Goal: Task Accomplishment & Management: Use online tool/utility

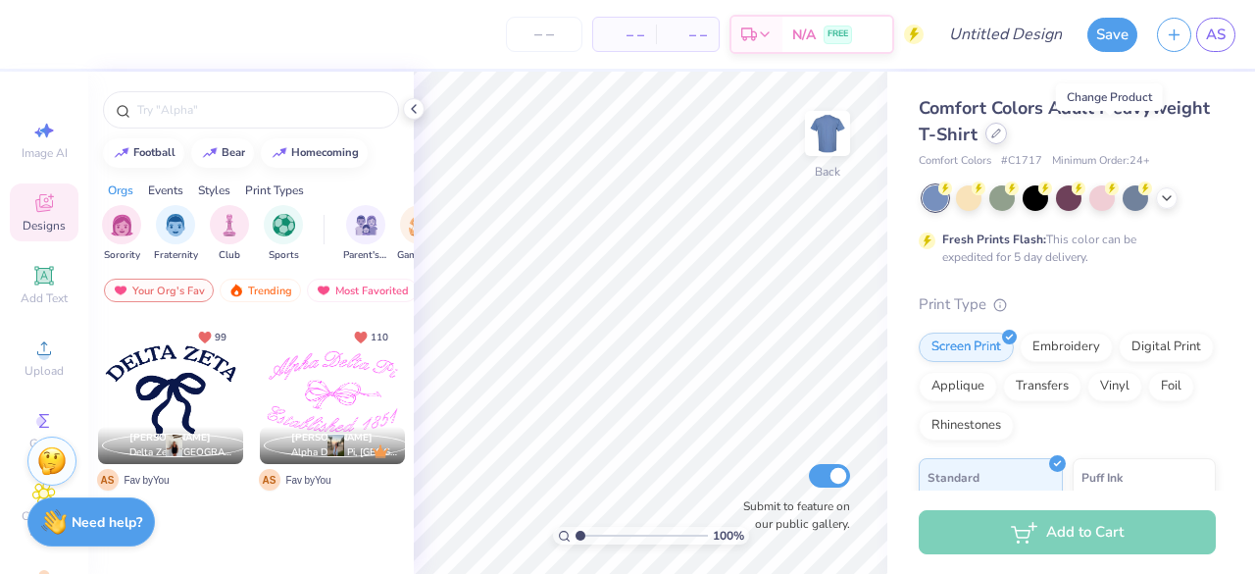
click at [1001, 137] on icon at bounding box center [997, 133] width 10 height 10
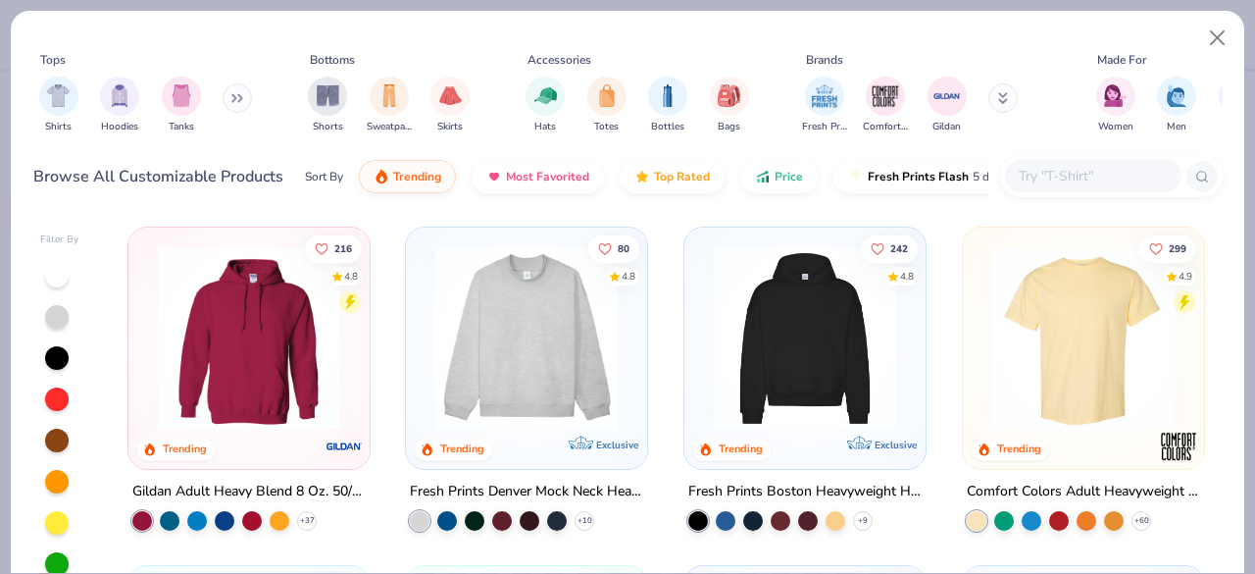
click at [545, 486] on div "Fresh Prints Denver Mock Neck Heavyweight Sweatshirt" at bounding box center [526, 492] width 233 height 25
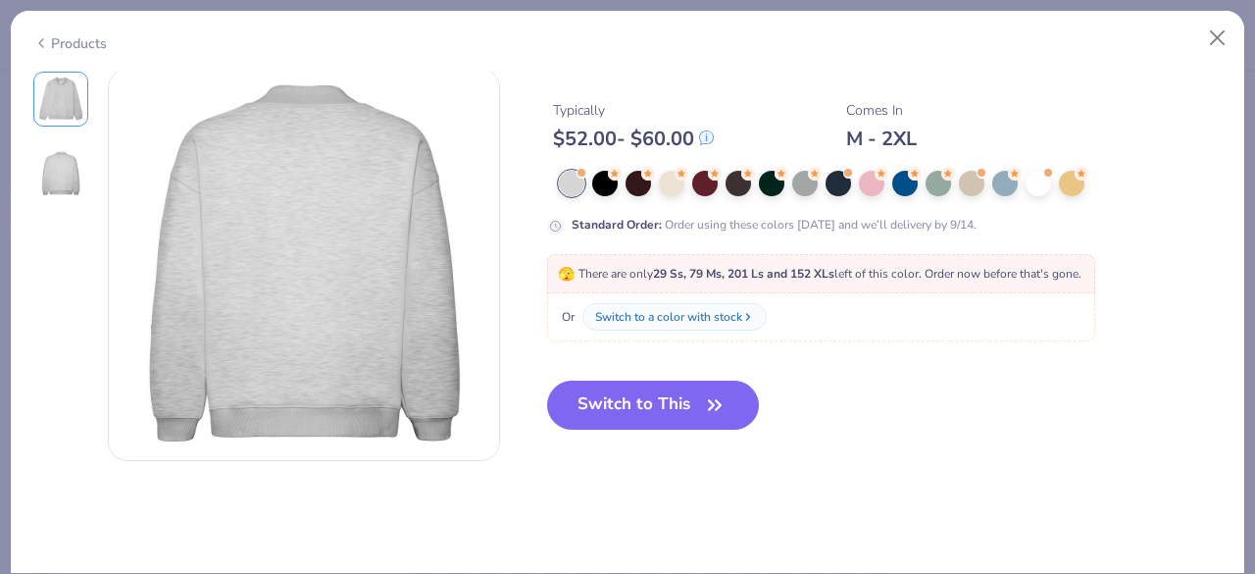
scroll to position [306, 0]
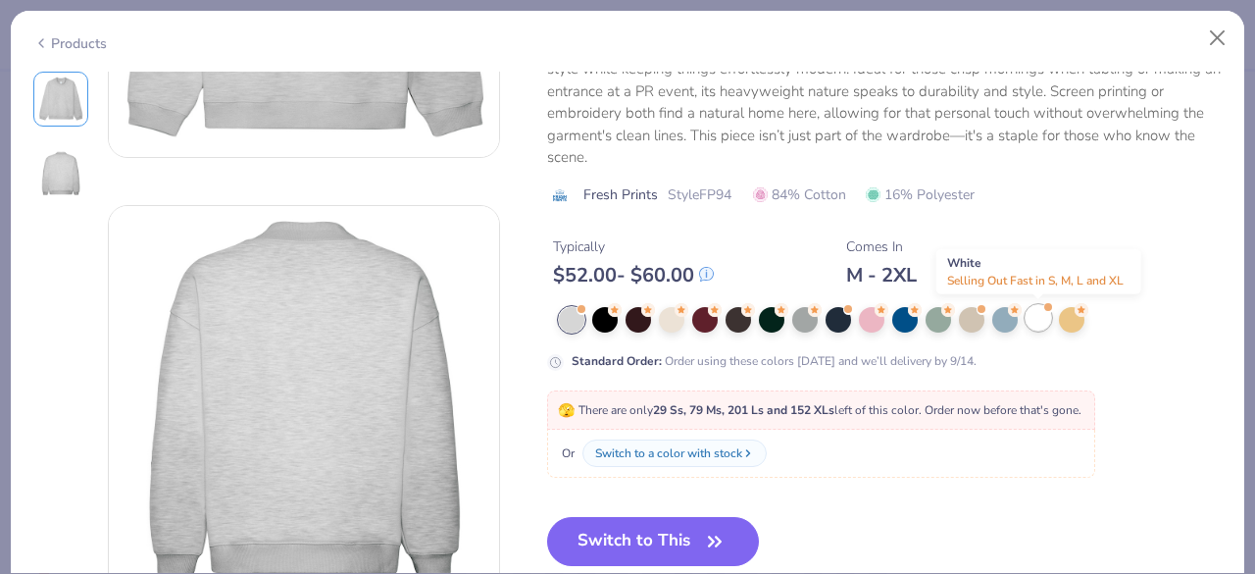
click at [1050, 317] on div at bounding box center [1039, 318] width 26 height 26
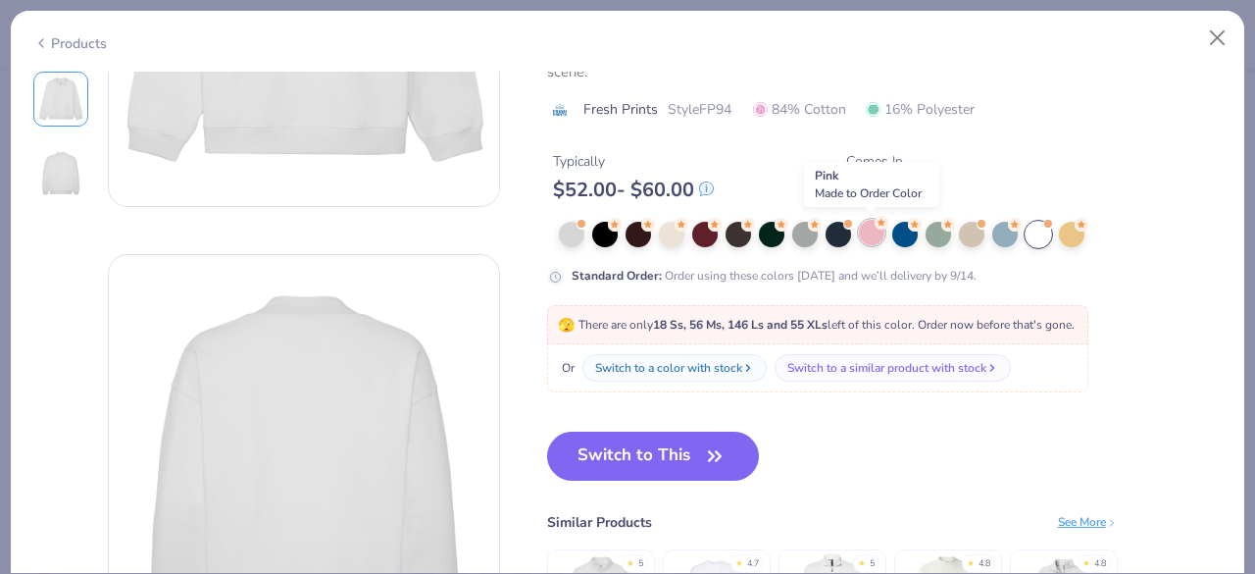
click at [859, 232] on div at bounding box center [872, 233] width 26 height 26
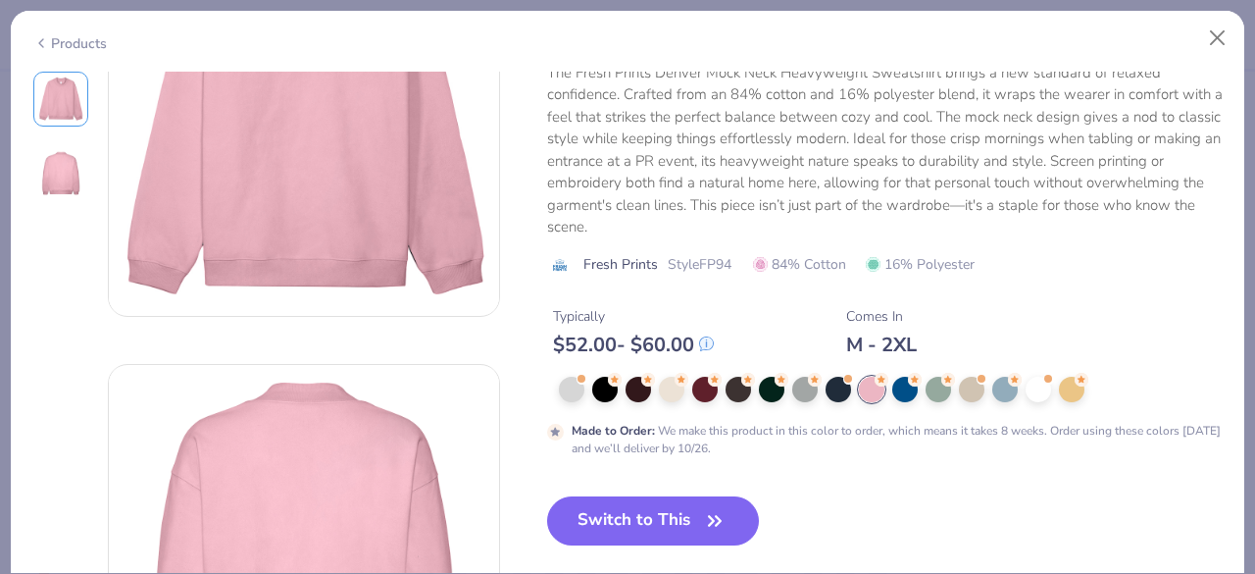
scroll to position [153, 0]
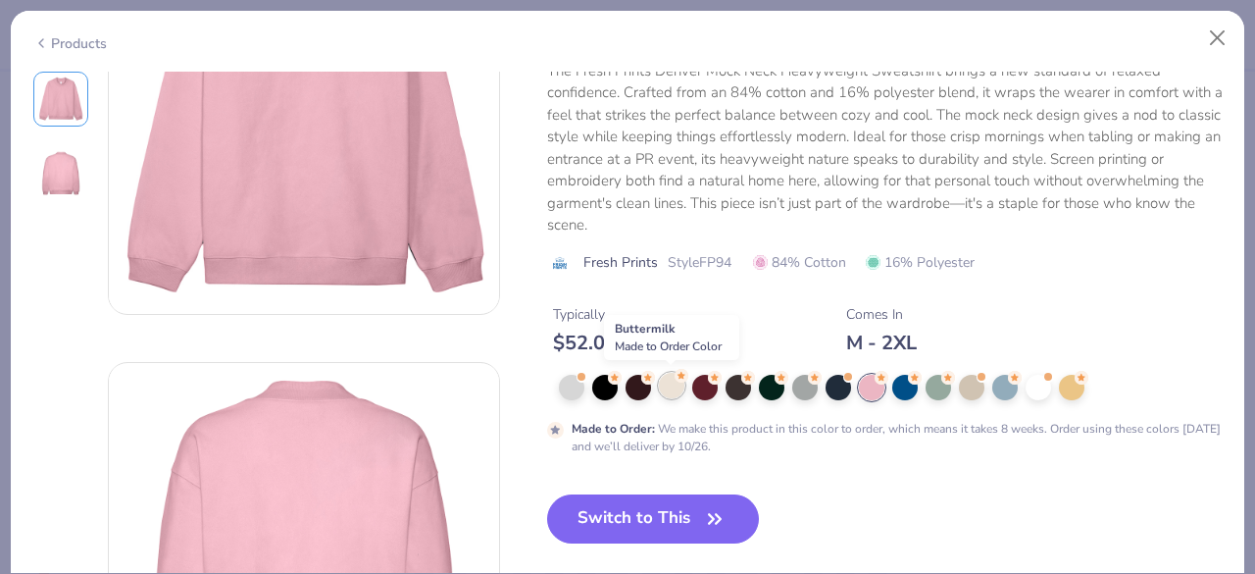
click at [673, 382] on div at bounding box center [672, 386] width 26 height 26
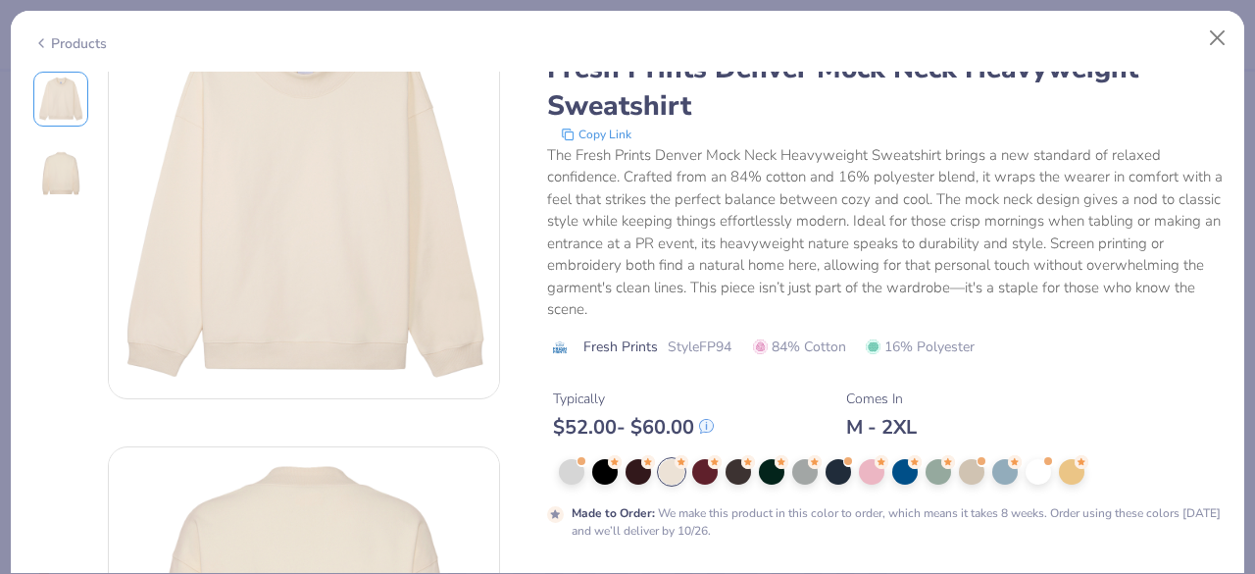
scroll to position [26, 0]
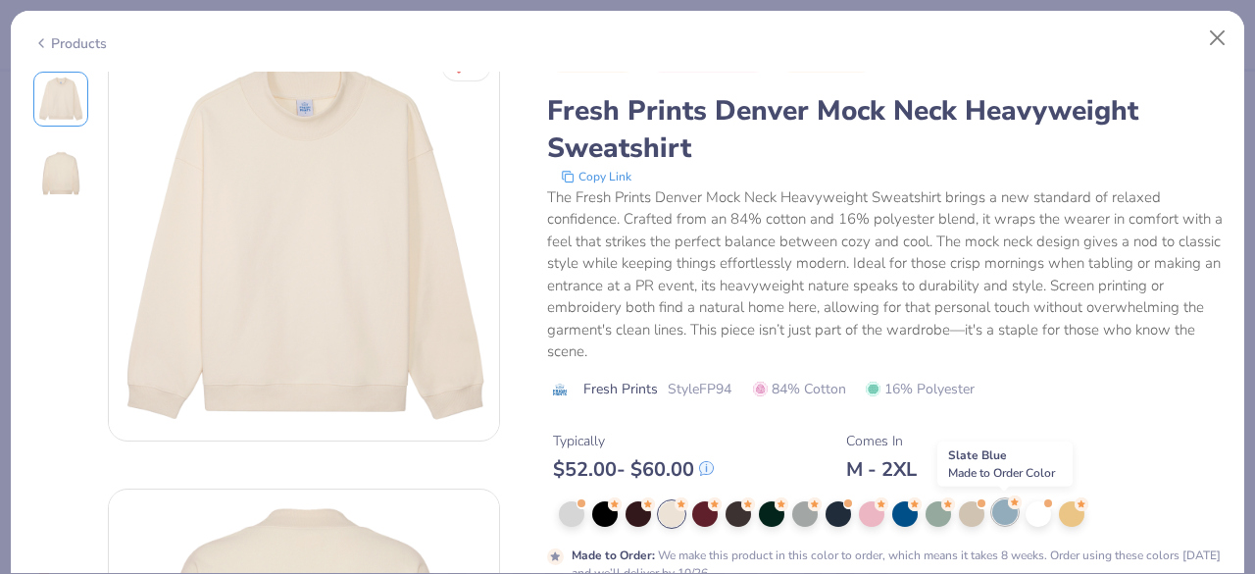
click at [1005, 513] on div at bounding box center [1006, 512] width 26 height 26
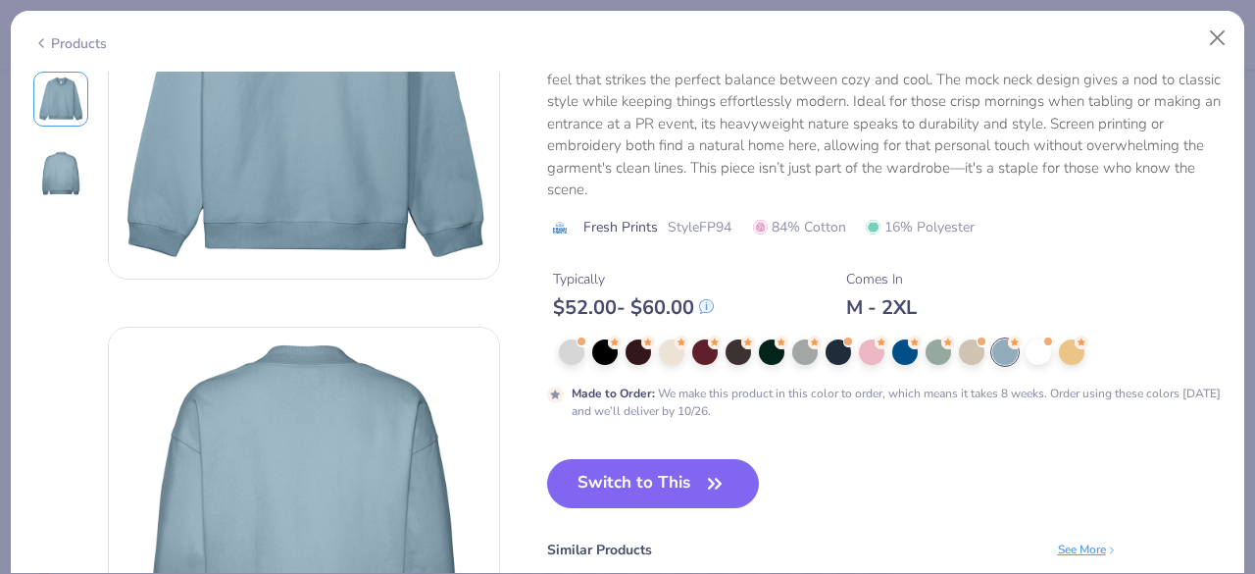
scroll to position [189, 0]
click at [652, 473] on button "Switch to This" at bounding box center [653, 482] width 213 height 49
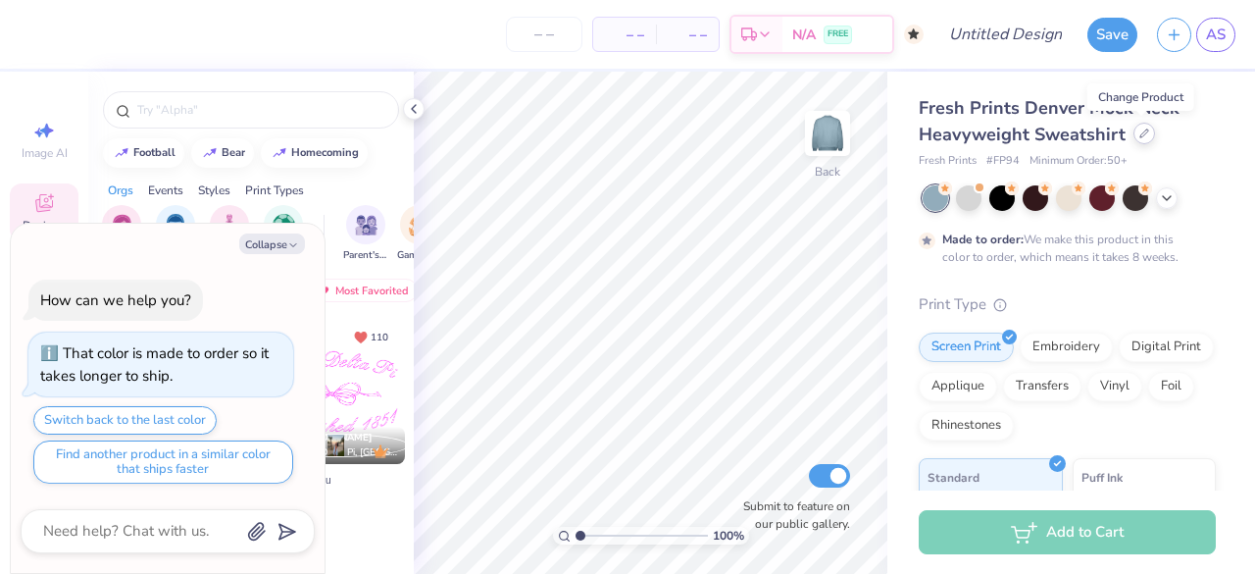
click at [1143, 134] on icon at bounding box center [1145, 133] width 10 height 10
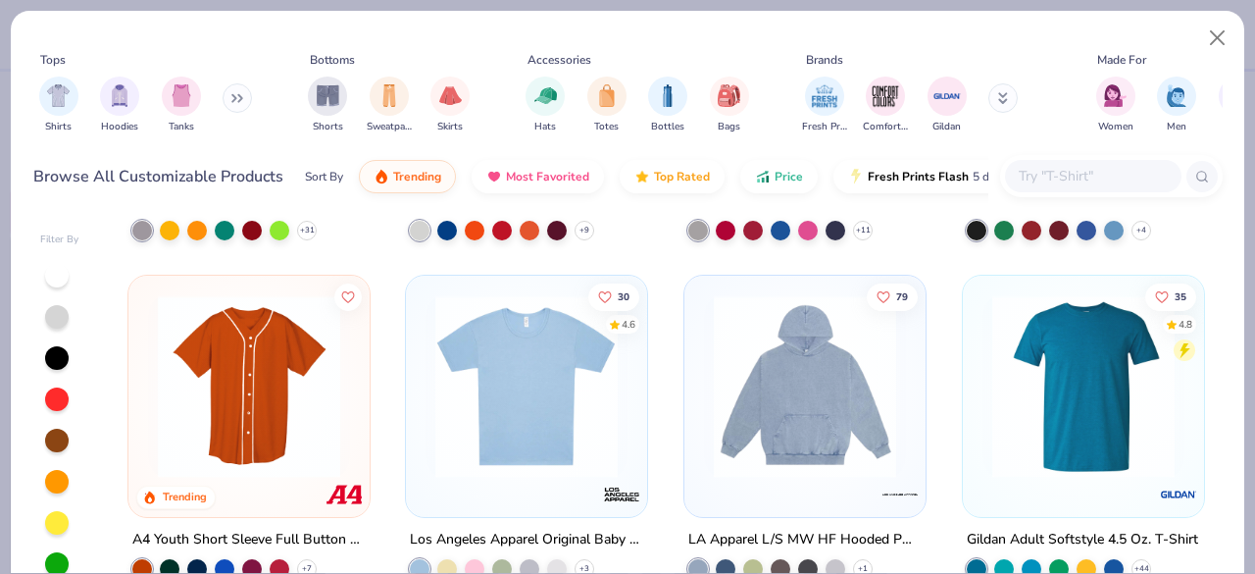
scroll to position [6166, 0]
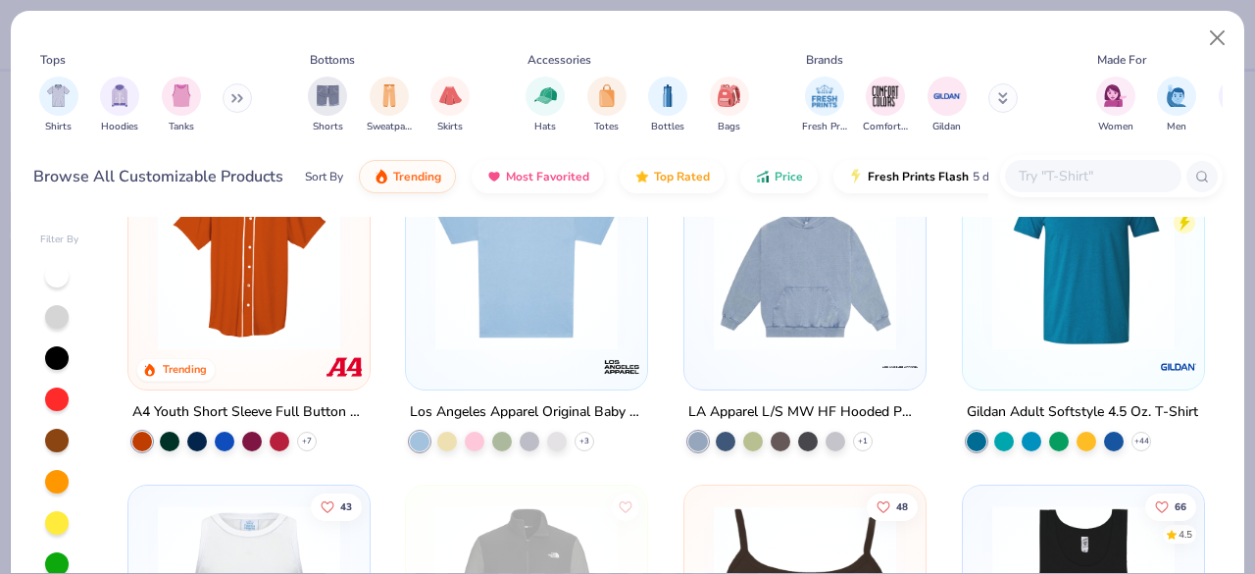
type textarea "x"
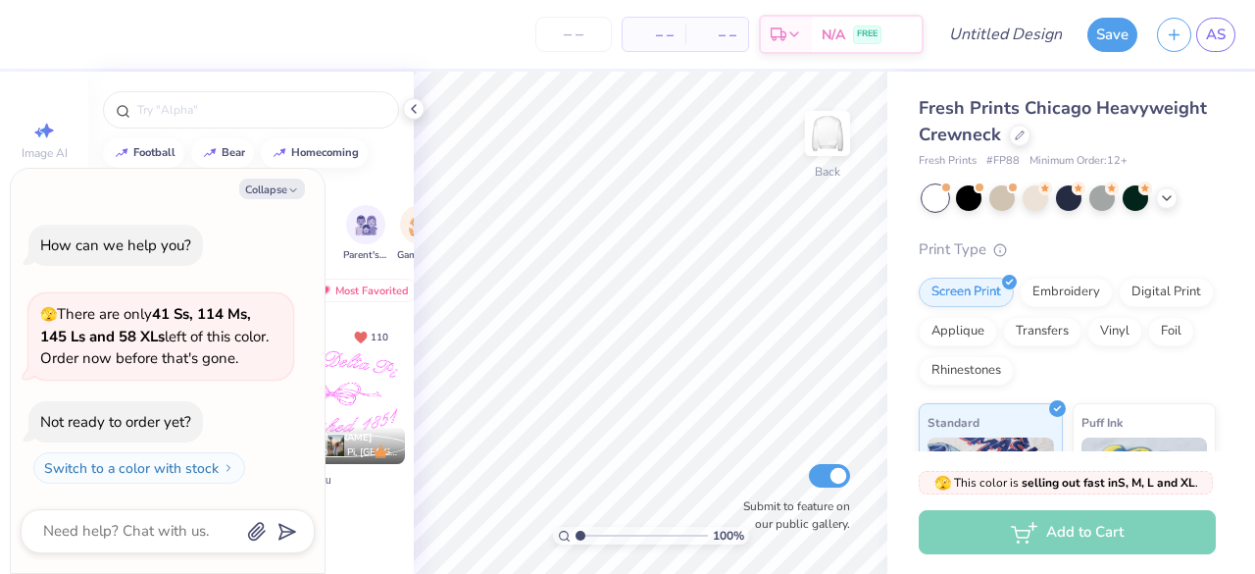
click at [1171, 182] on div "Fresh Prints Chicago Heavyweight Crewneck Fresh Prints # FP88 Minimum Order: 12…" at bounding box center [1067, 470] width 297 height 751
click at [1161, 197] on icon at bounding box center [1167, 196] width 16 height 16
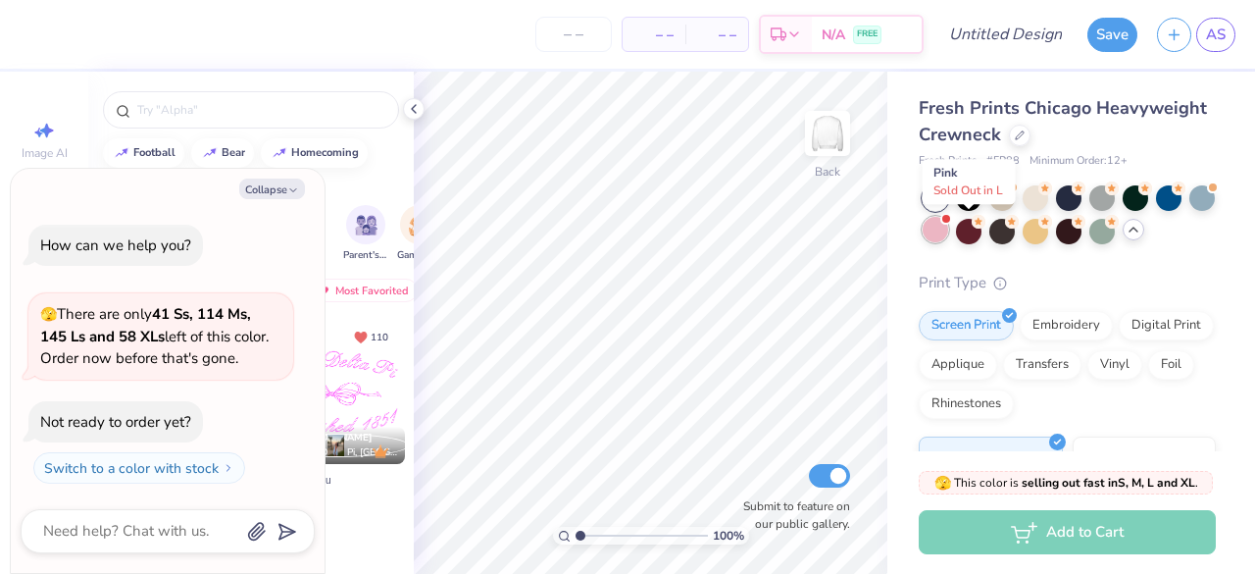
click at [948, 232] on div at bounding box center [936, 230] width 26 height 26
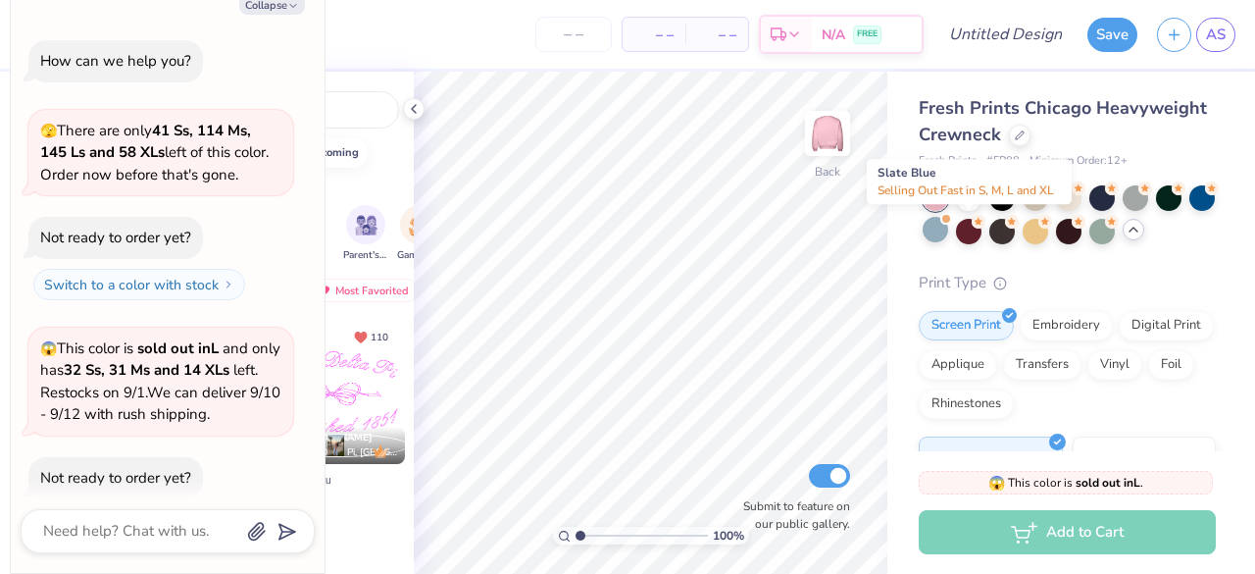
scroll to position [55, 0]
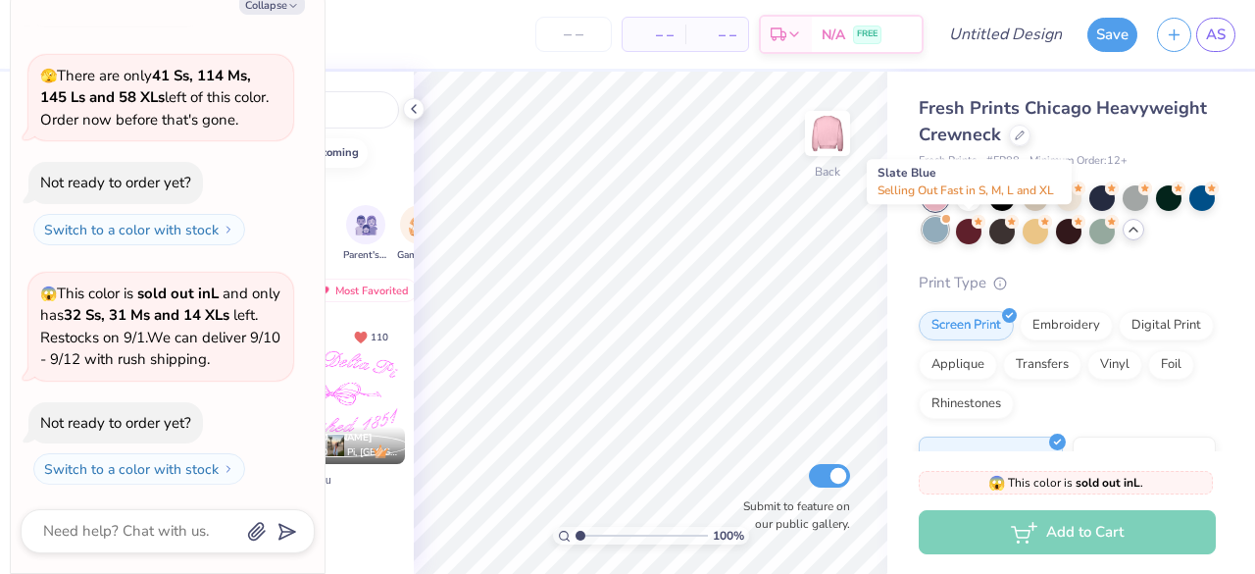
click at [948, 233] on div at bounding box center [936, 230] width 26 height 26
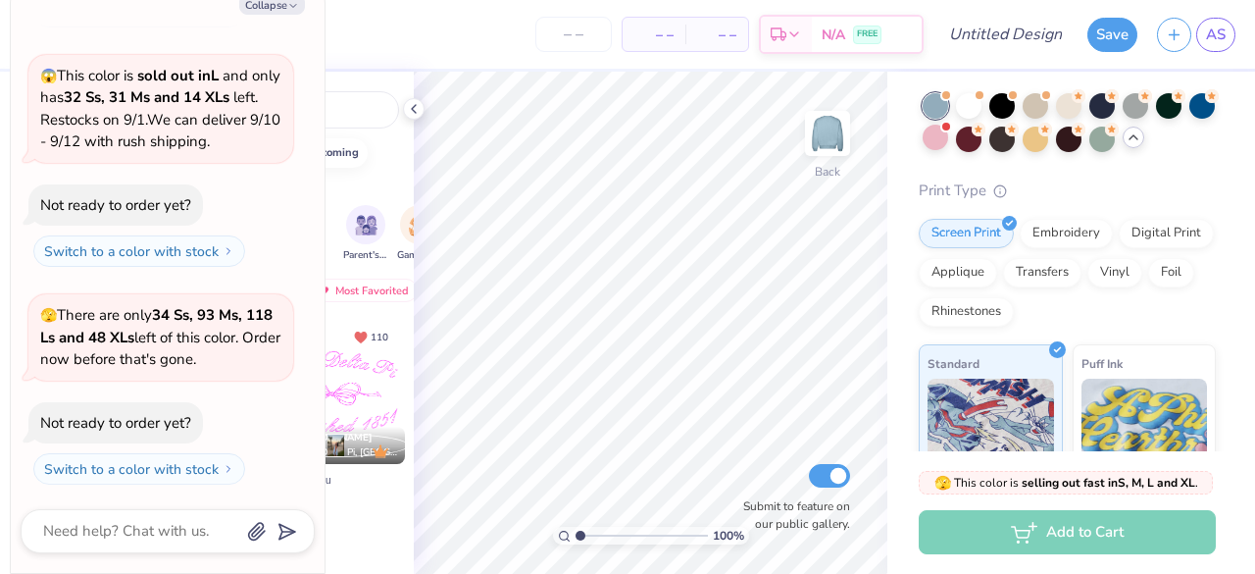
scroll to position [84, 0]
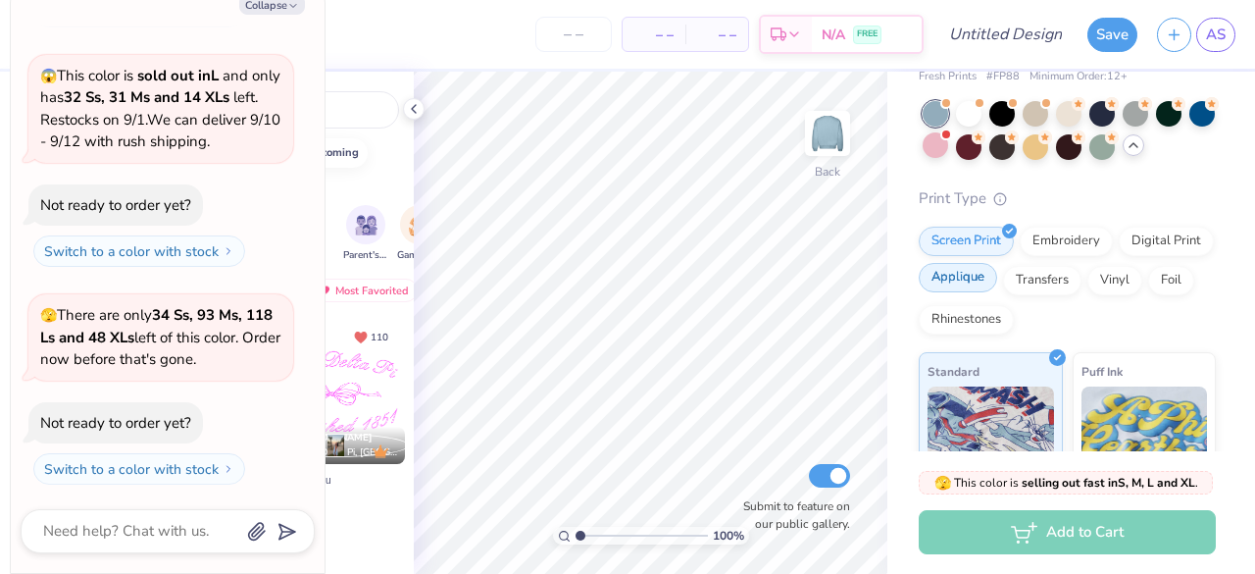
click at [998, 277] on div "Applique" at bounding box center [958, 277] width 78 height 29
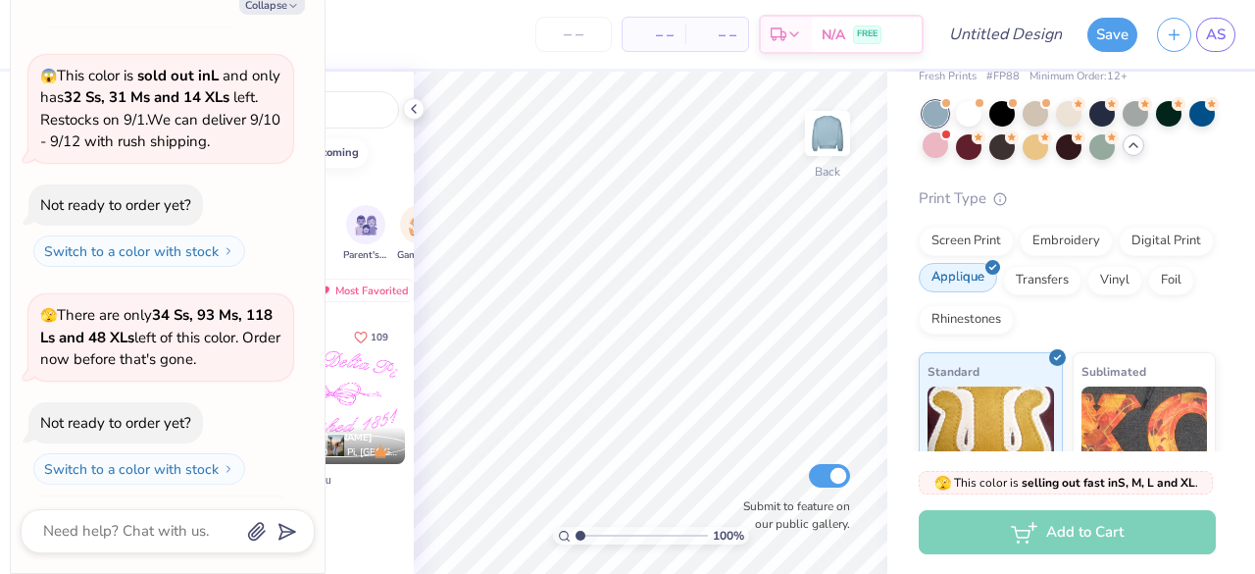
scroll to position [392, 0]
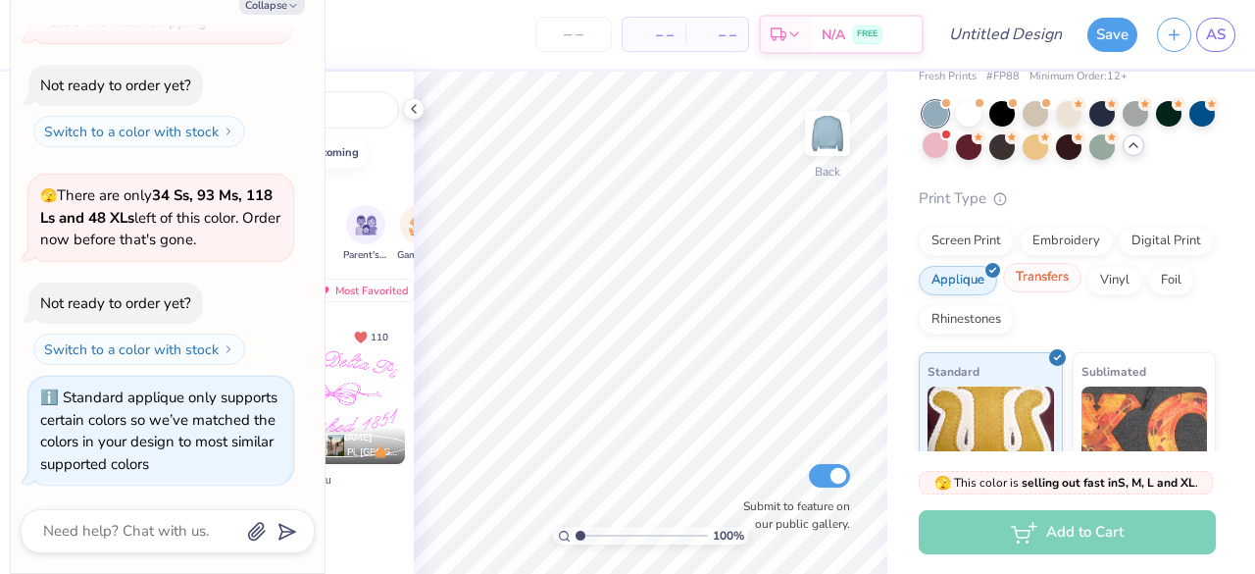
click at [1082, 276] on div "Transfers" at bounding box center [1042, 277] width 78 height 29
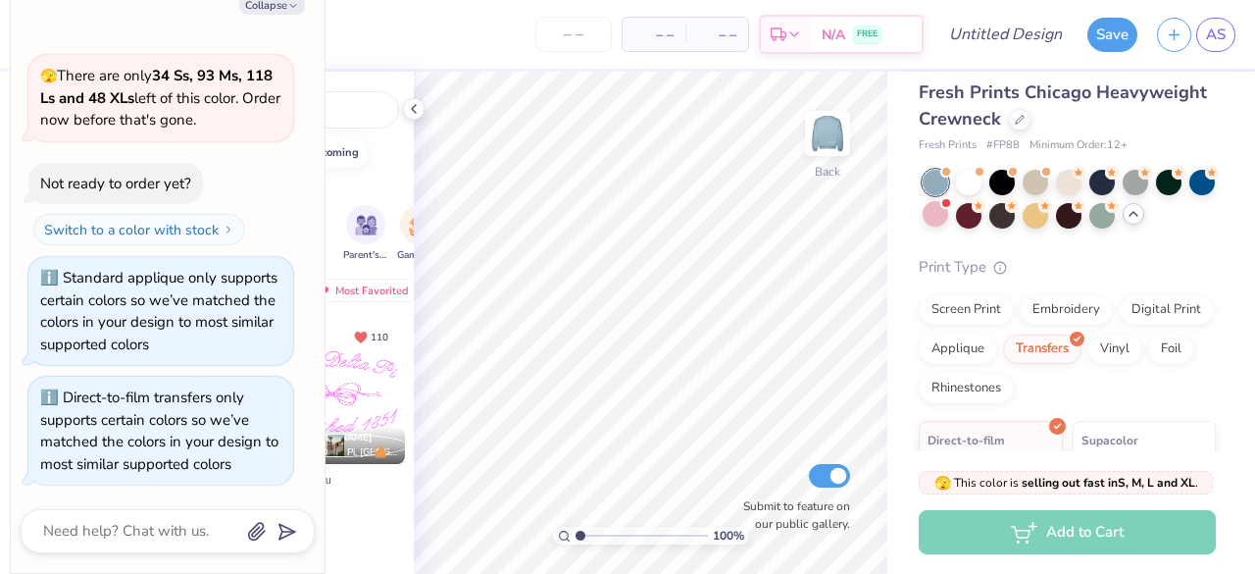
scroll to position [14, 0]
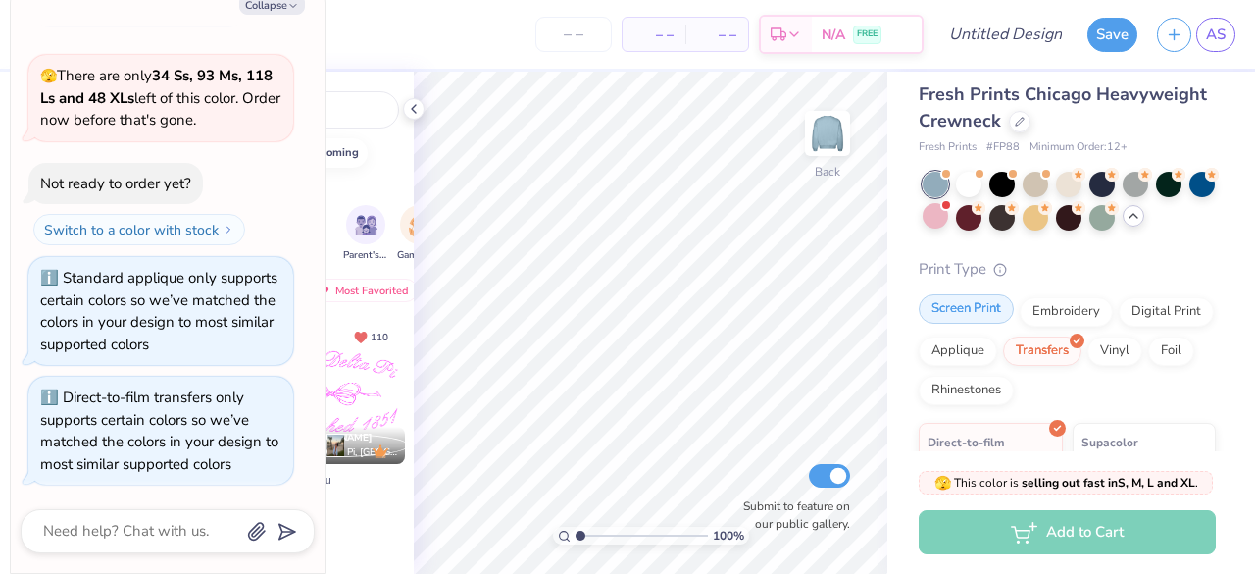
click at [981, 323] on div "Screen Print" at bounding box center [966, 308] width 95 height 29
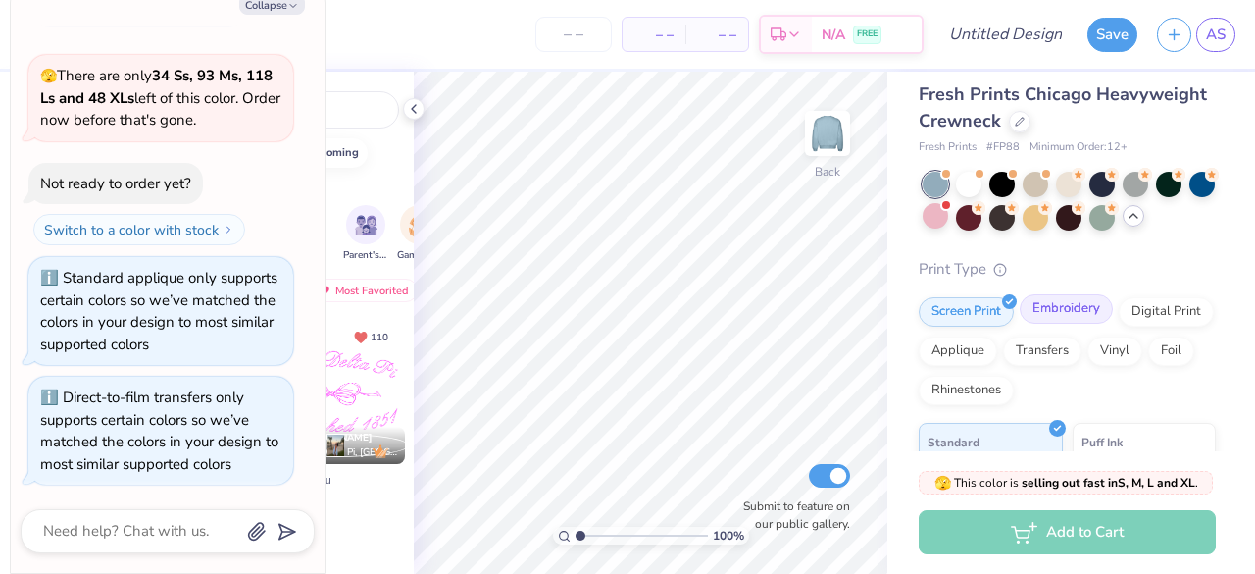
click at [1055, 311] on div "Embroidery" at bounding box center [1066, 308] width 93 height 29
click at [1119, 324] on div "Digital Print" at bounding box center [1166, 308] width 95 height 29
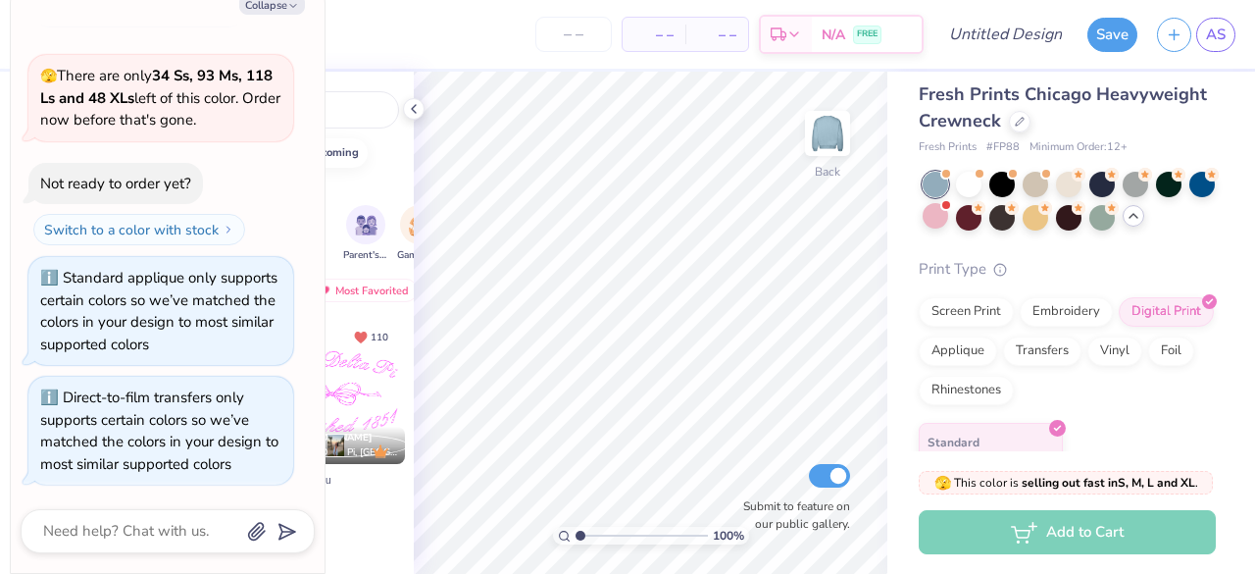
scroll to position [0, 0]
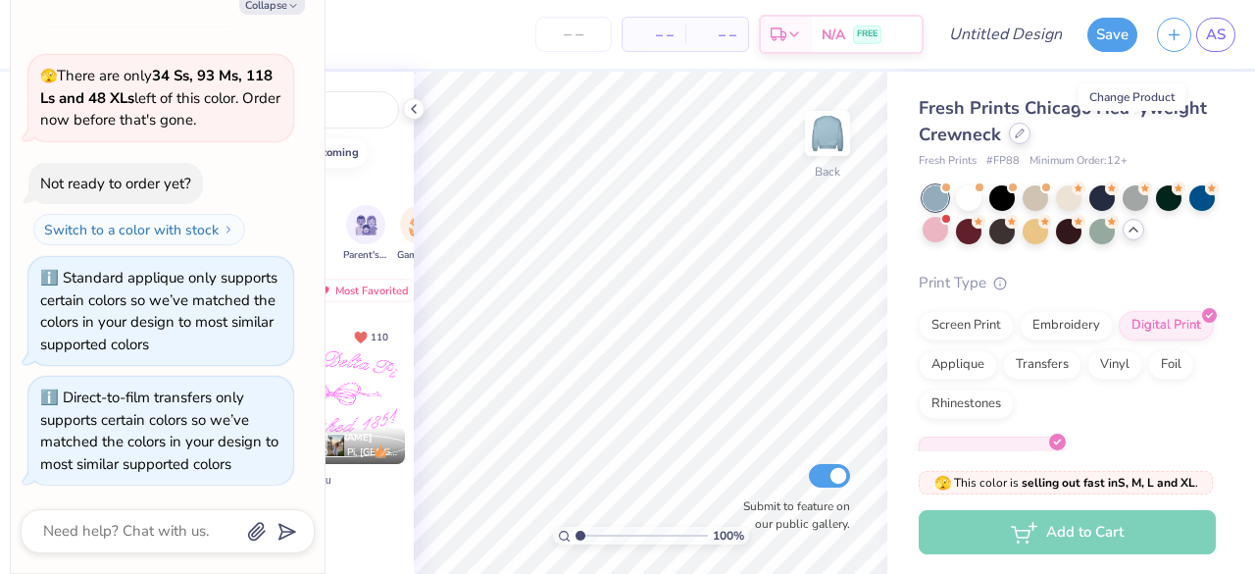
click at [1031, 142] on div at bounding box center [1020, 134] width 22 height 22
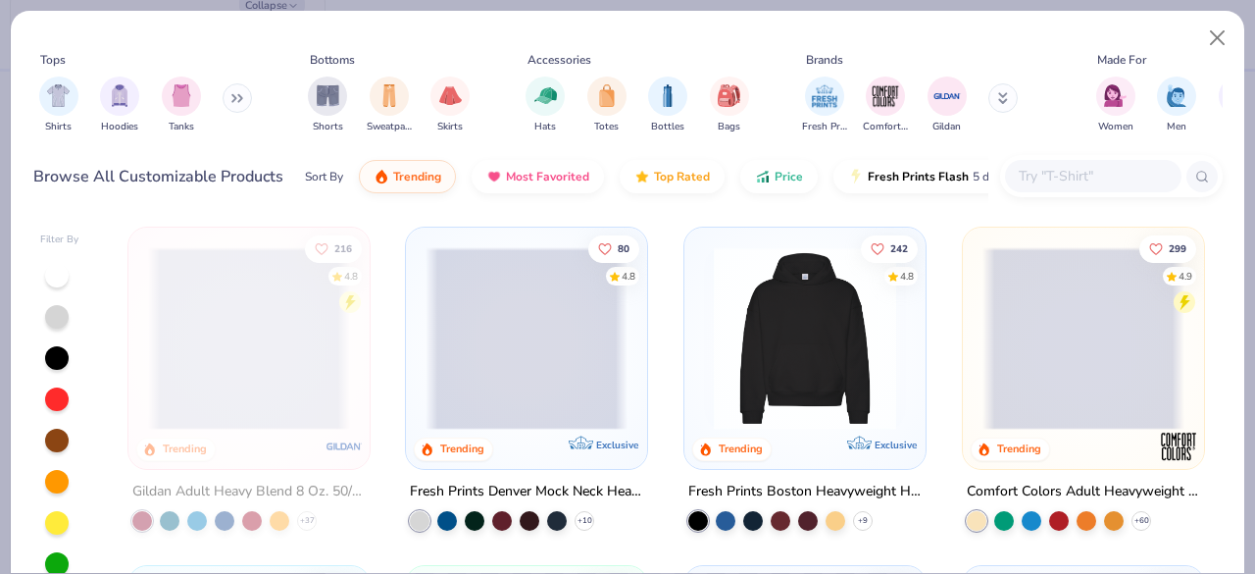
scroll to position [106, 0]
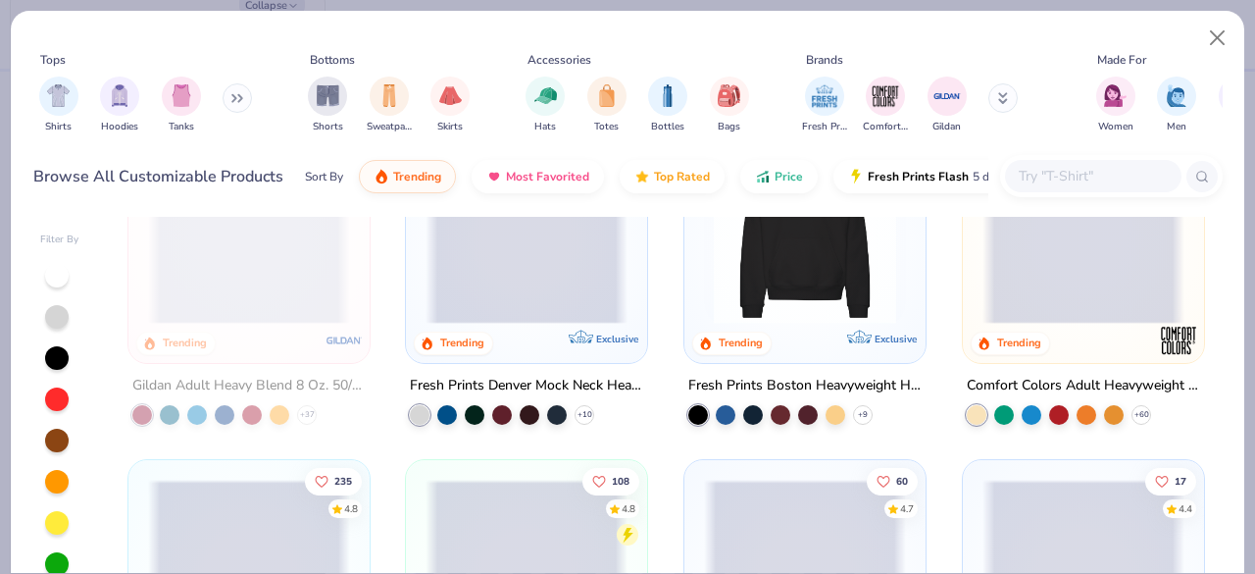
click at [564, 385] on div "Fresh Prints Denver Mock Neck Heavyweight Sweatshirt" at bounding box center [526, 386] width 233 height 25
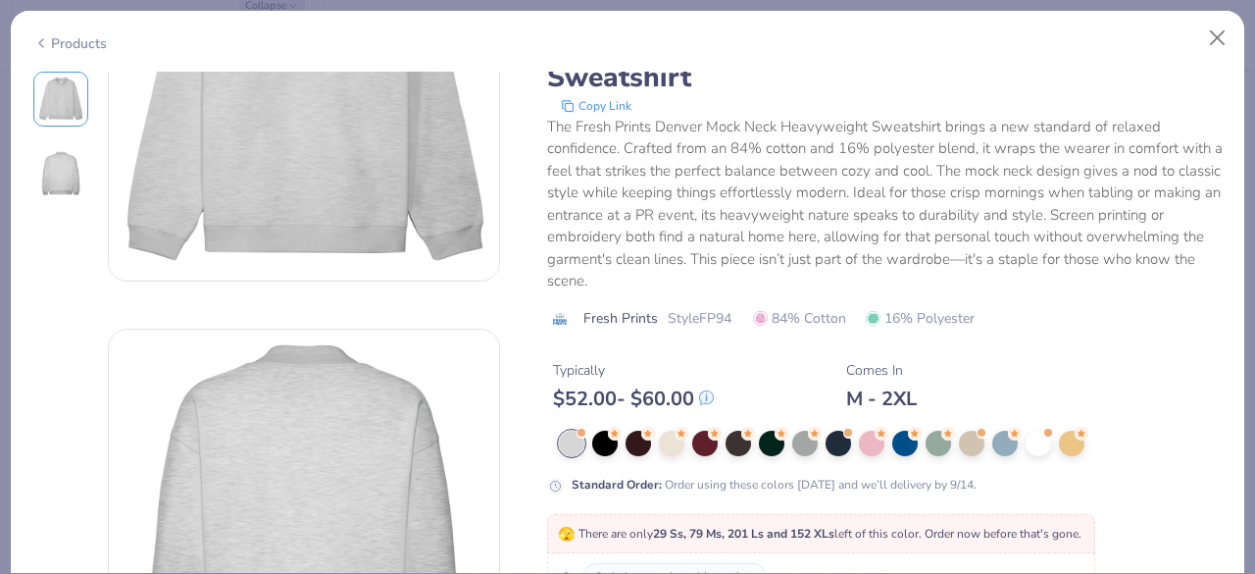
scroll to position [461, 0]
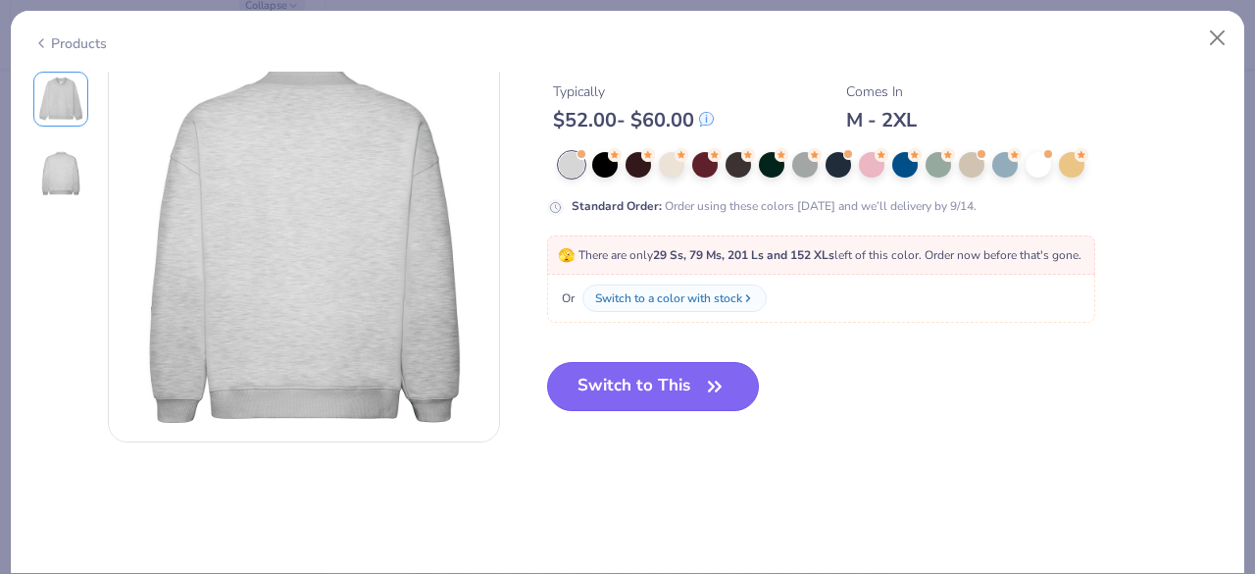
click at [648, 395] on button "Switch to This" at bounding box center [653, 386] width 213 height 49
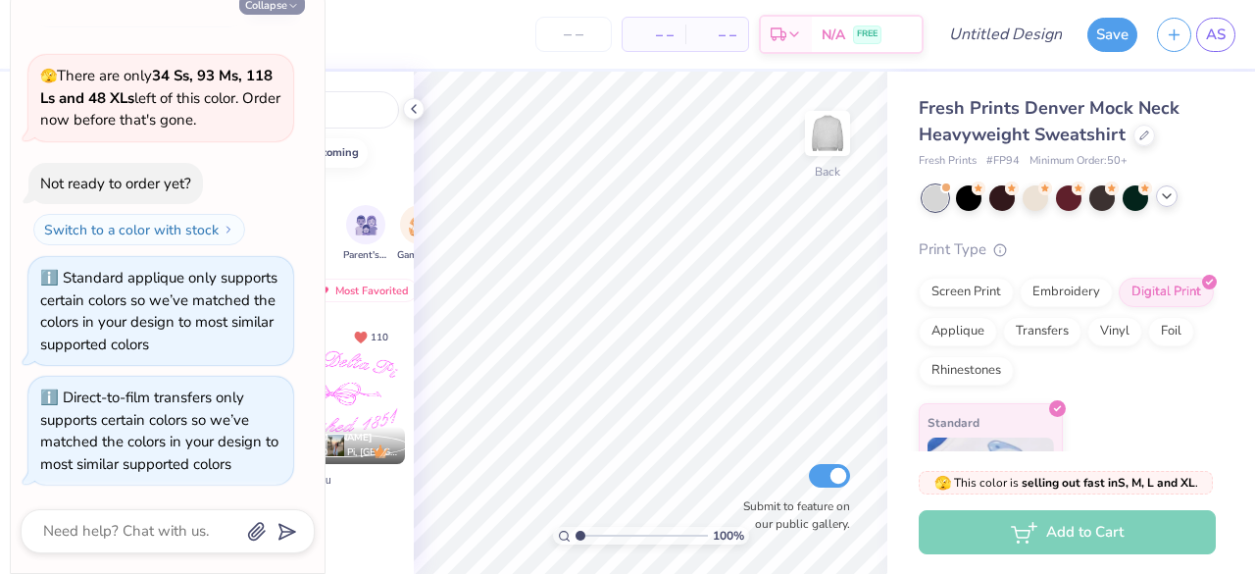
click at [271, 5] on button "Collapse" at bounding box center [272, 4] width 66 height 21
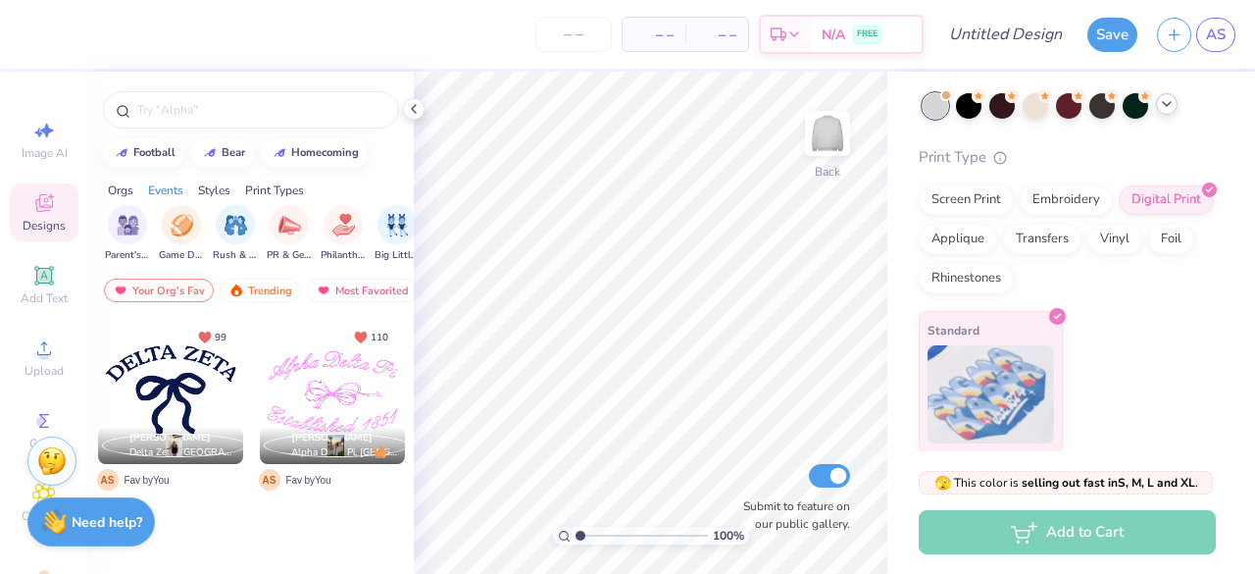
scroll to position [0, 239]
click at [284, 189] on div "Print Types" at bounding box center [274, 190] width 59 height 18
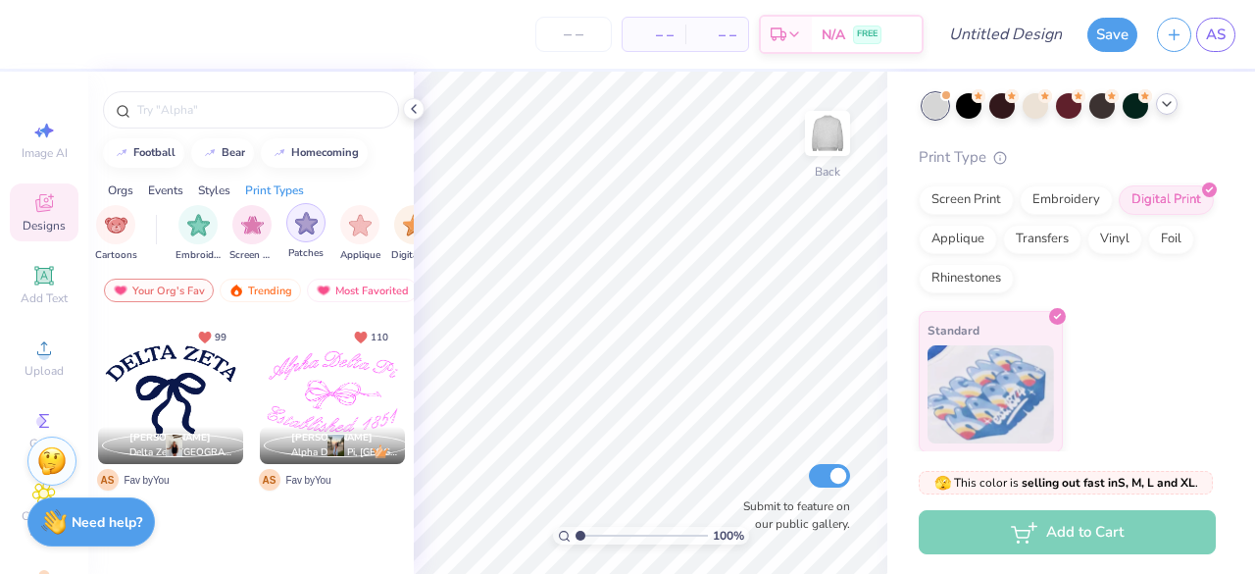
scroll to position [0, 1517]
click at [298, 231] on img "filter for Patches" at bounding box center [308, 223] width 23 height 23
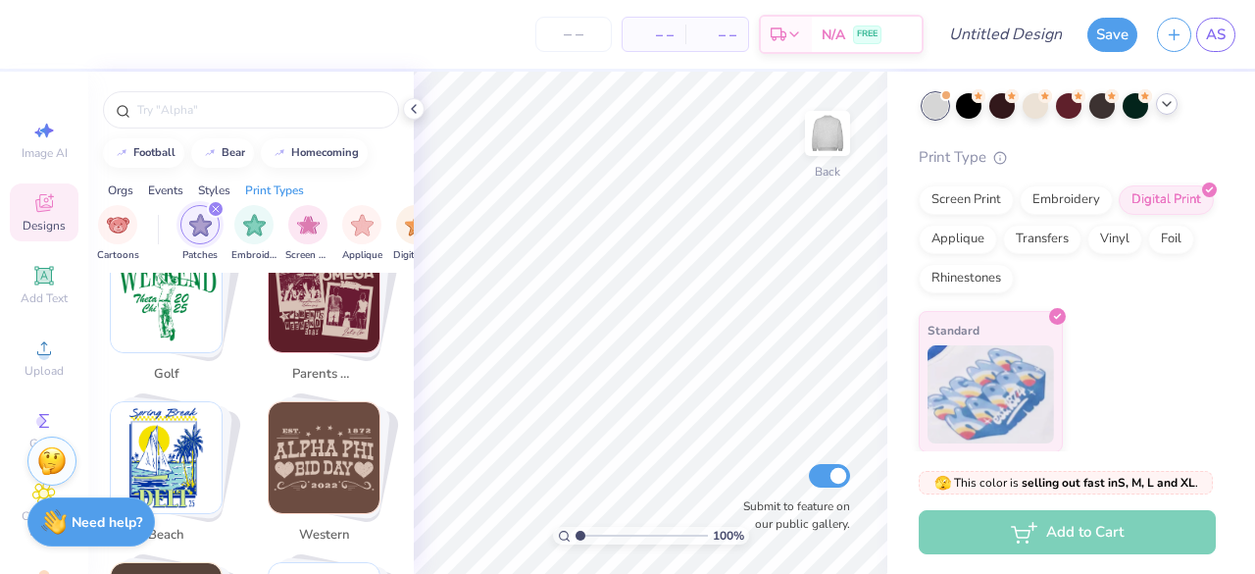
scroll to position [707, 0]
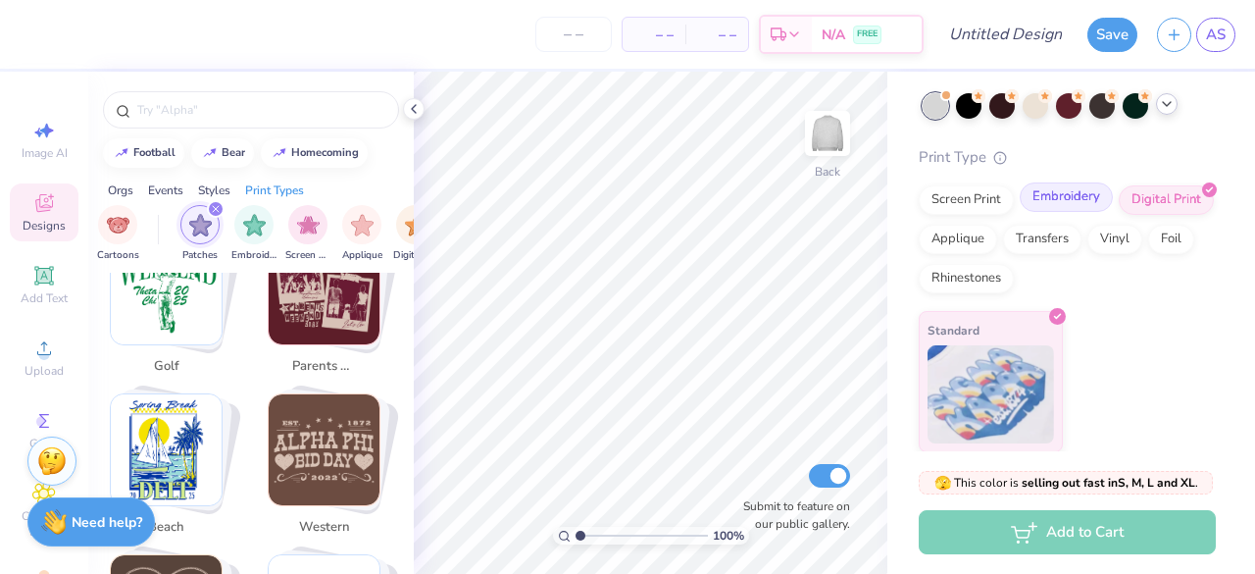
click at [1048, 211] on div "Embroidery" at bounding box center [1066, 196] width 93 height 29
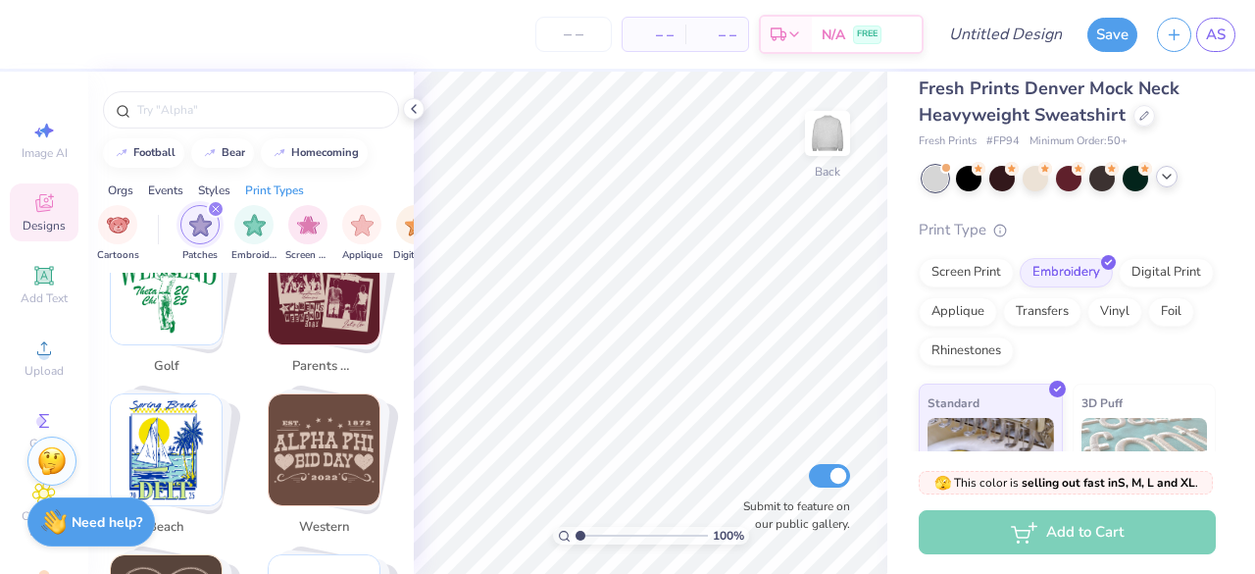
scroll to position [16, 0]
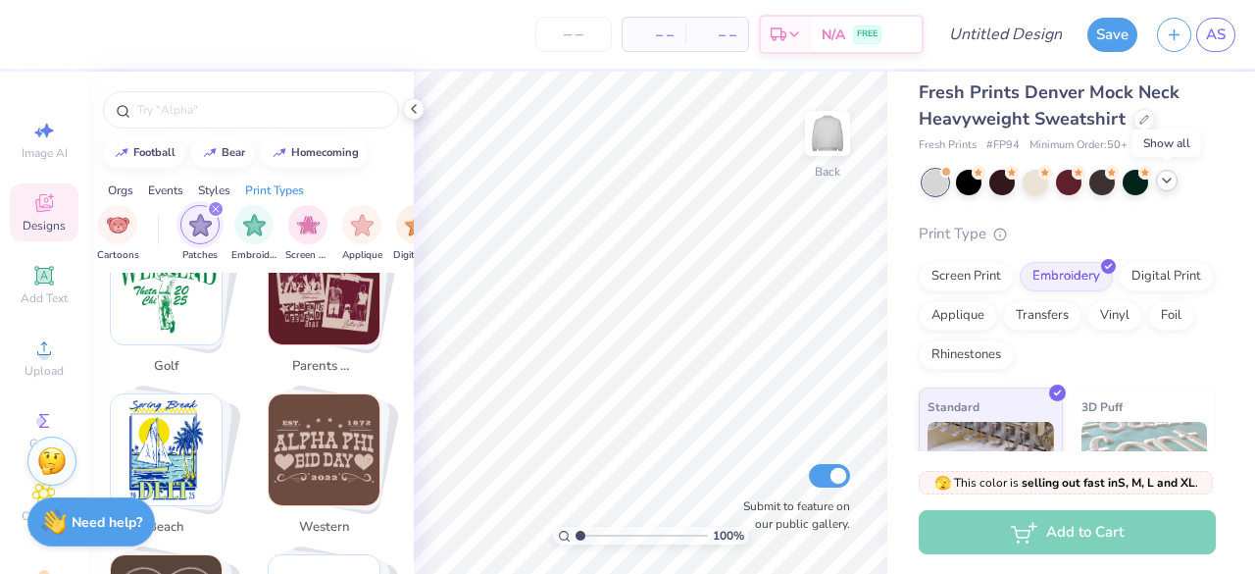
click at [1172, 176] on icon at bounding box center [1167, 181] width 16 height 16
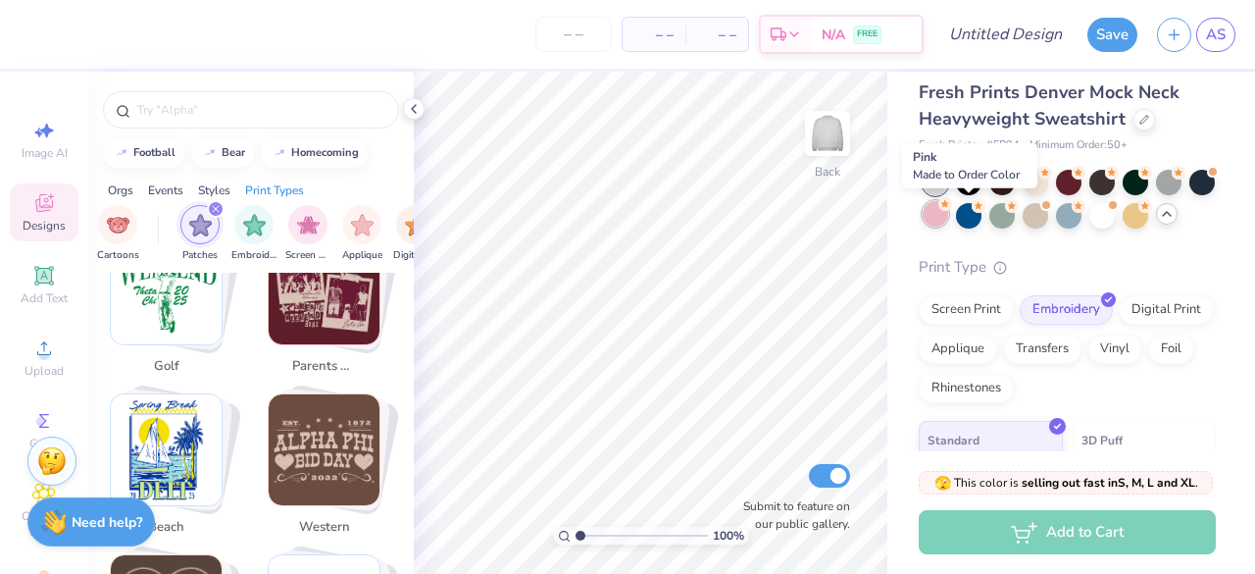
click at [952, 209] on icon at bounding box center [946, 204] width 14 height 14
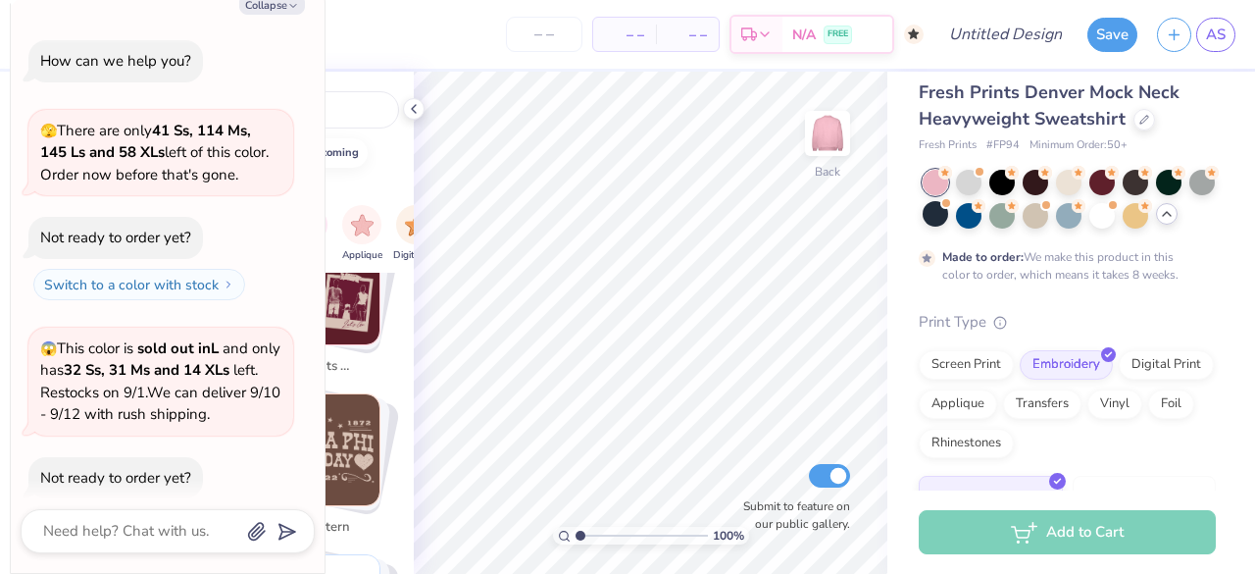
scroll to position [674, 0]
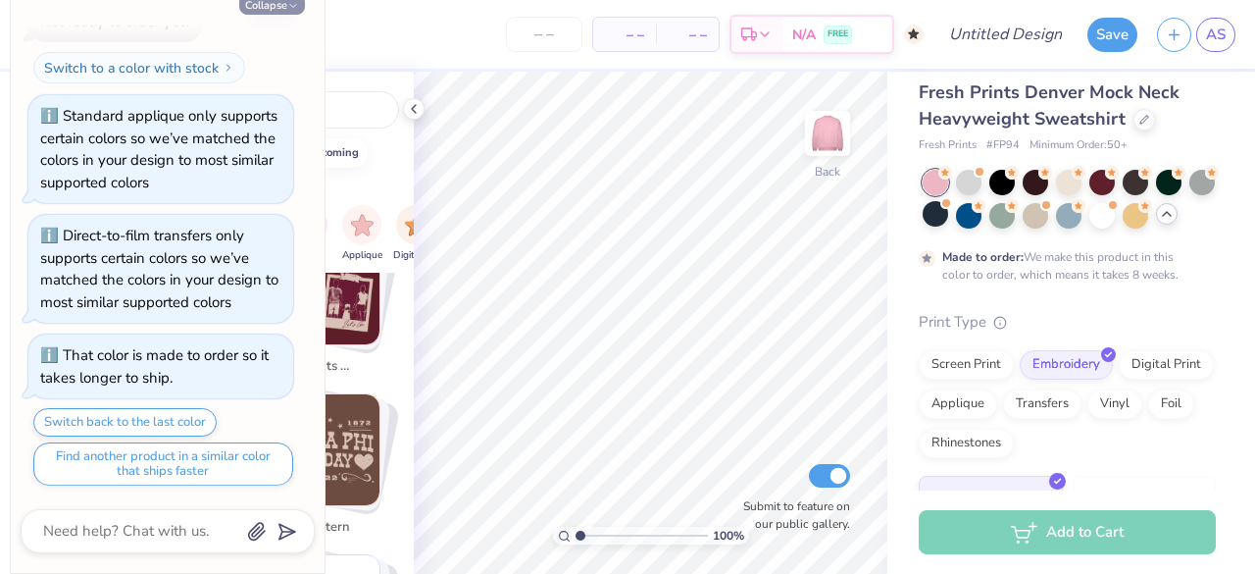
click at [279, 11] on button "Collapse" at bounding box center [272, 4] width 66 height 21
type textarea "x"
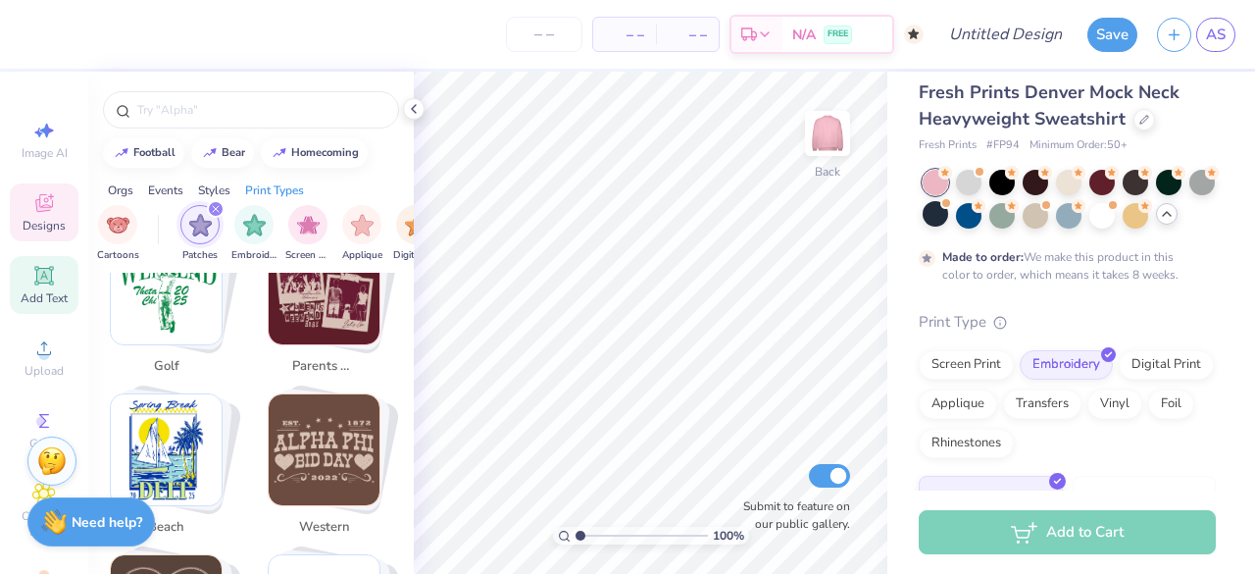
click at [33, 291] on span "Add Text" at bounding box center [44, 298] width 47 height 16
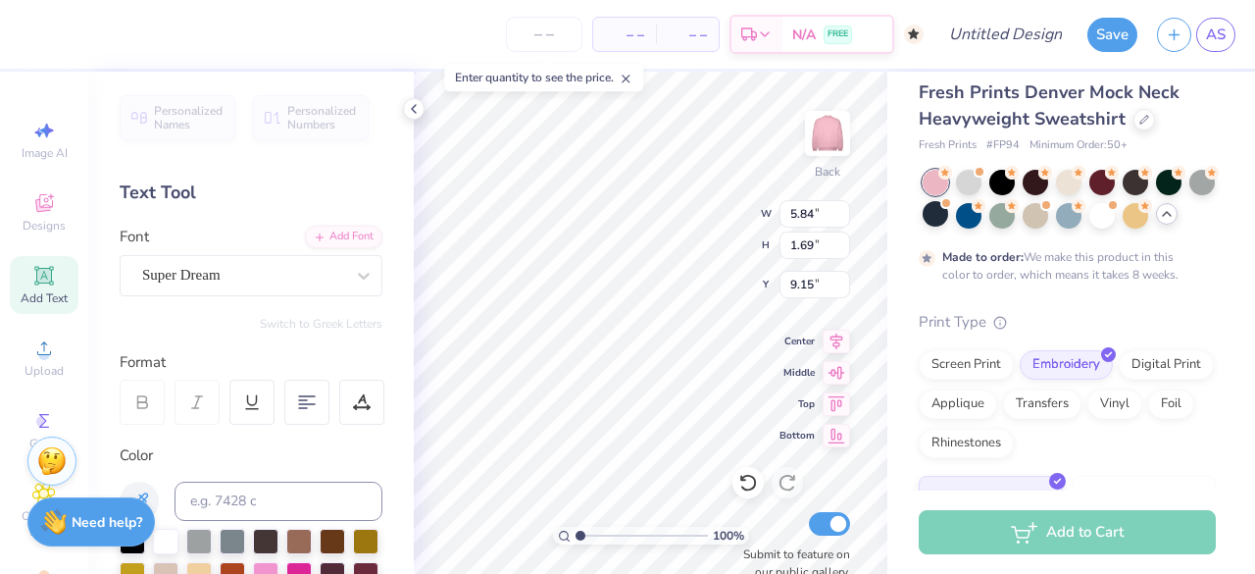
scroll to position [16, 4]
type textarea "T"
type textarea "En Motion"
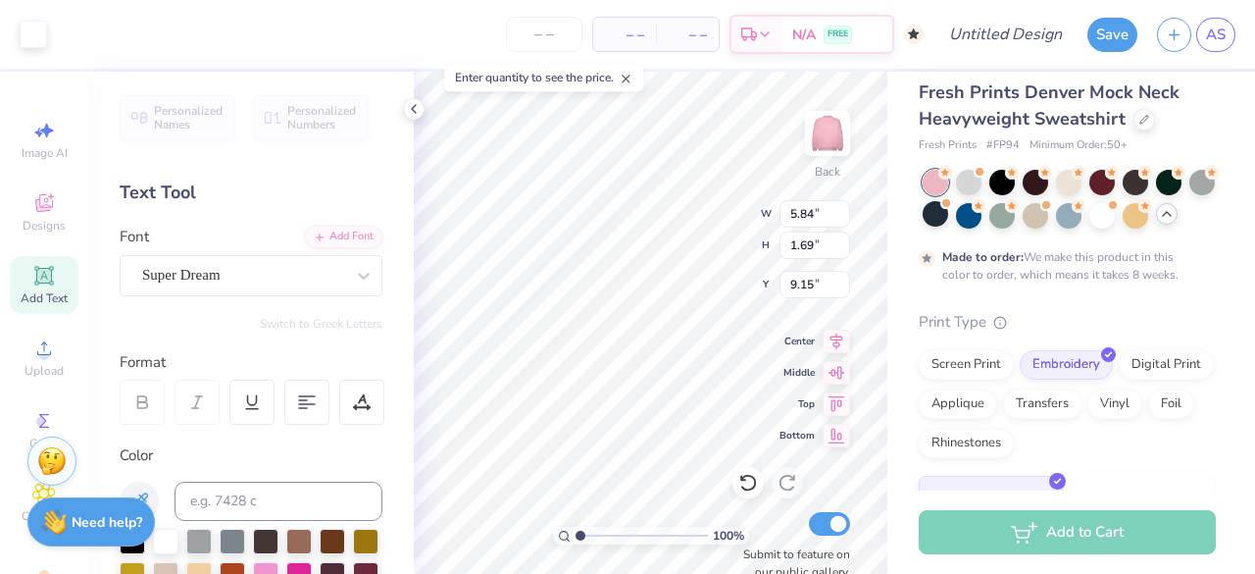
type input "10.89"
type input "1.70"
click at [251, 266] on div "Super Dream" at bounding box center [243, 275] width 206 height 30
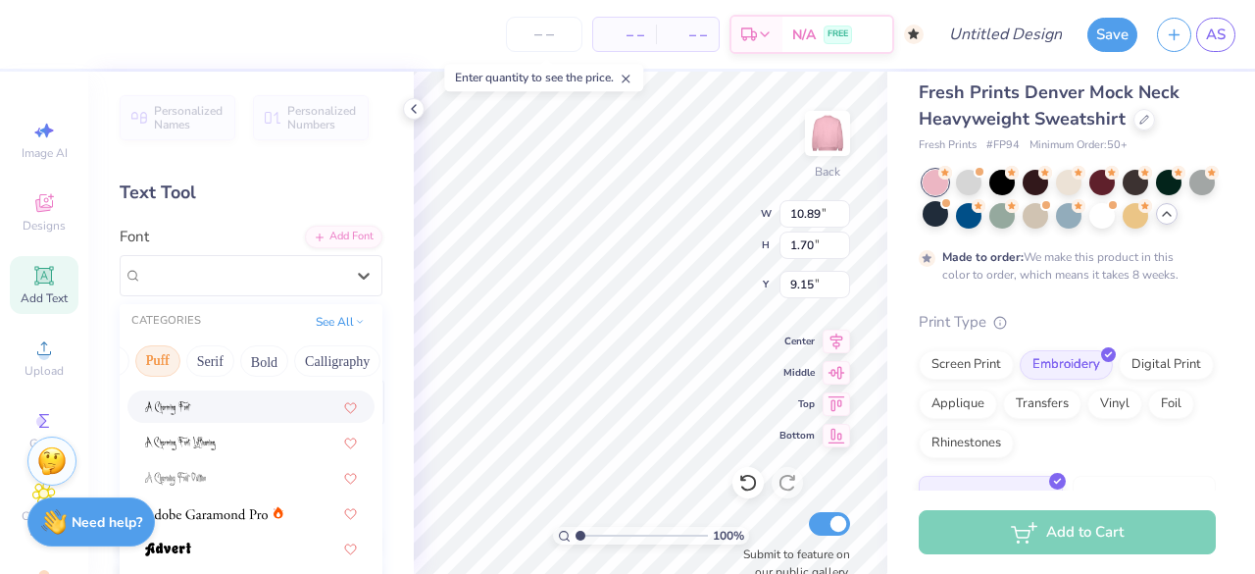
scroll to position [0, 179]
click at [233, 360] on button "Bold" at bounding box center [235, 360] width 48 height 31
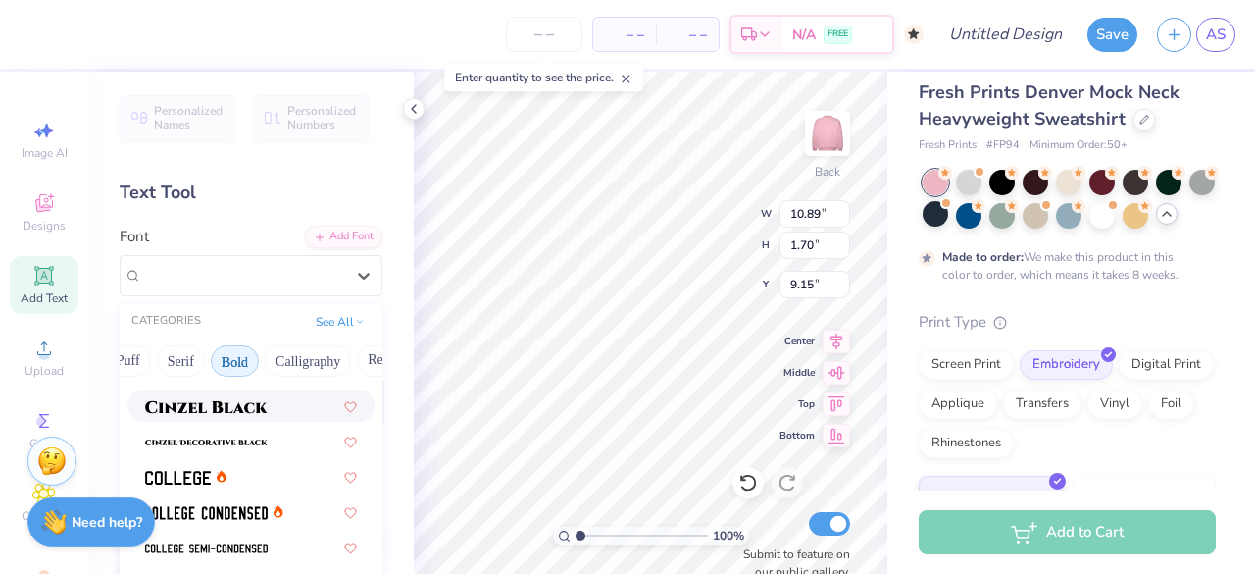
scroll to position [131, 0]
click at [237, 465] on div at bounding box center [251, 475] width 212 height 21
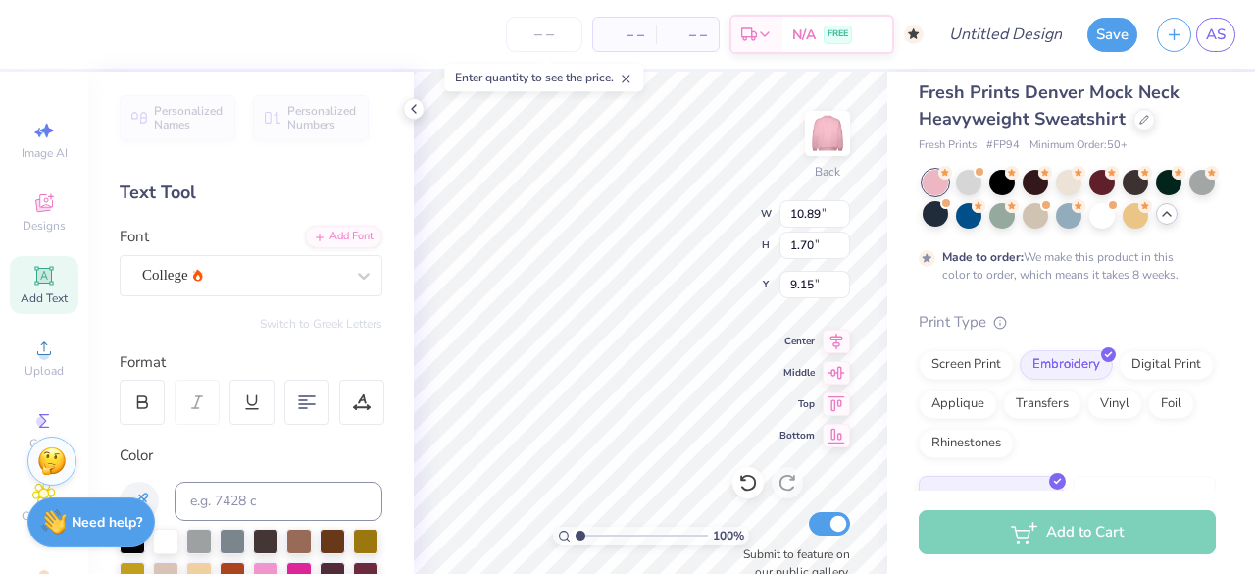
type input "10.38"
type input "1.65"
type input "9.17"
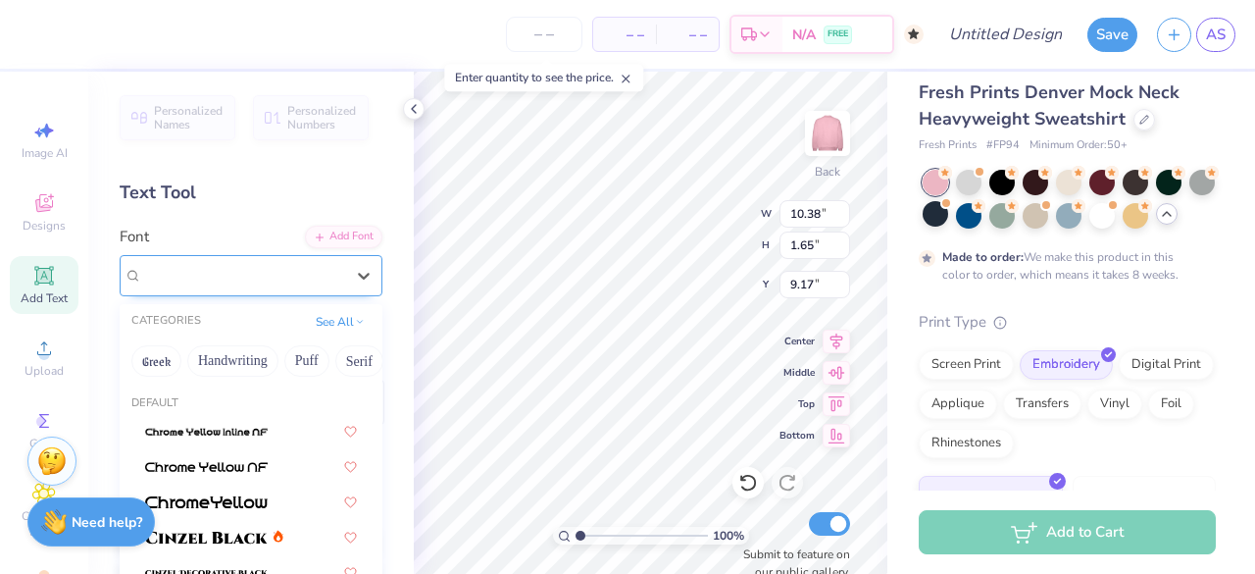
click at [255, 271] on div "College" at bounding box center [243, 275] width 206 height 30
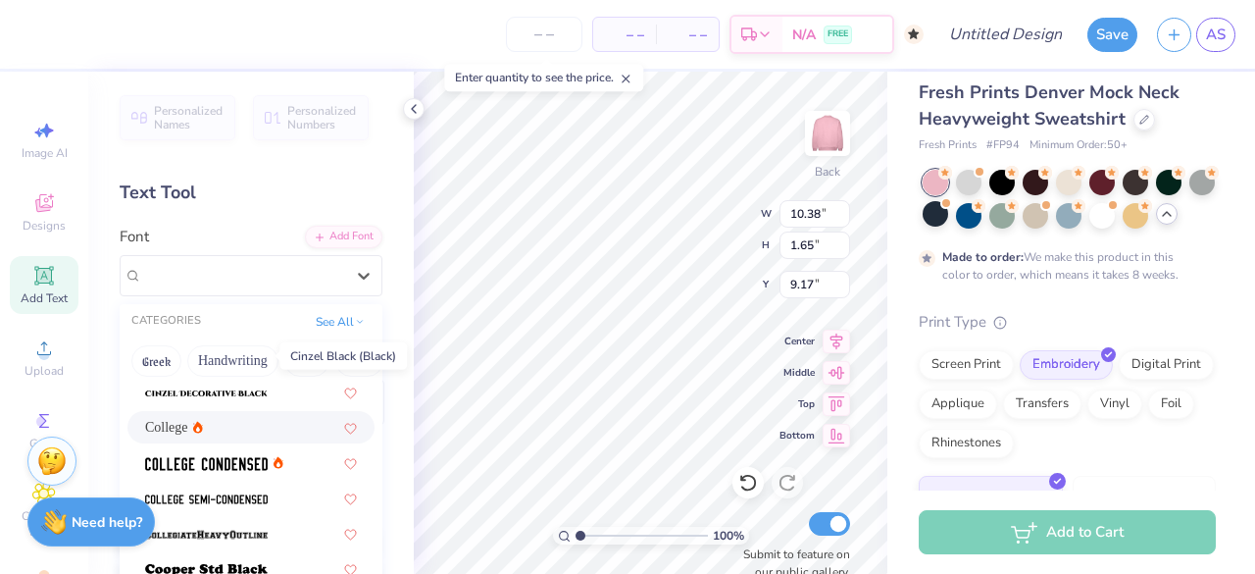
scroll to position [180, 0]
click at [224, 456] on img at bounding box center [206, 463] width 123 height 14
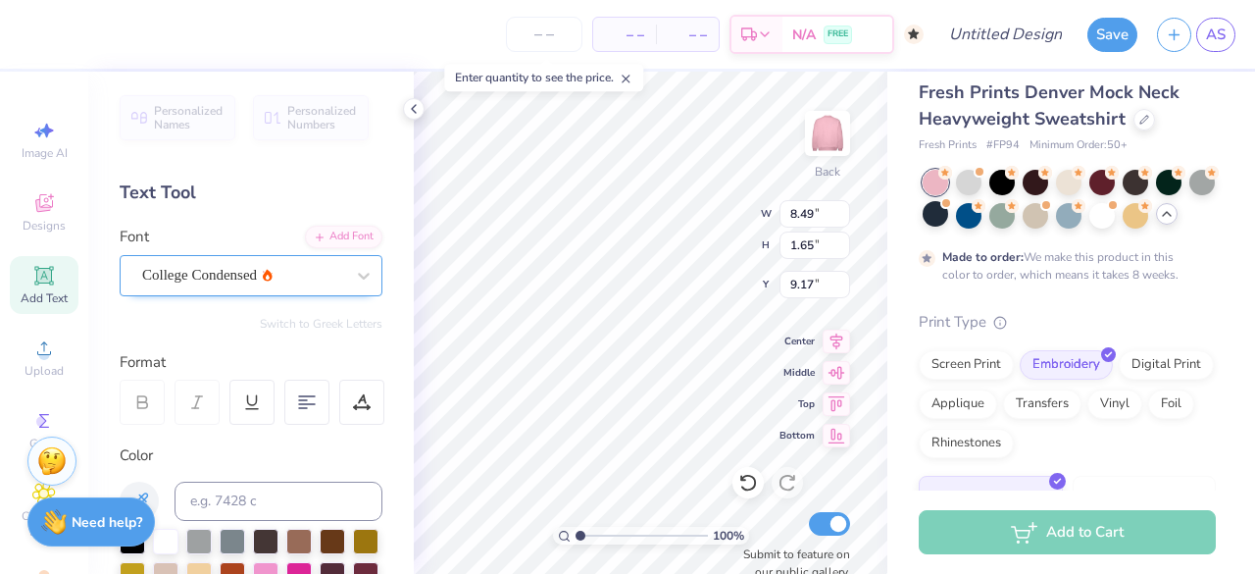
click at [228, 267] on div "College Condensed" at bounding box center [243, 275] width 206 height 30
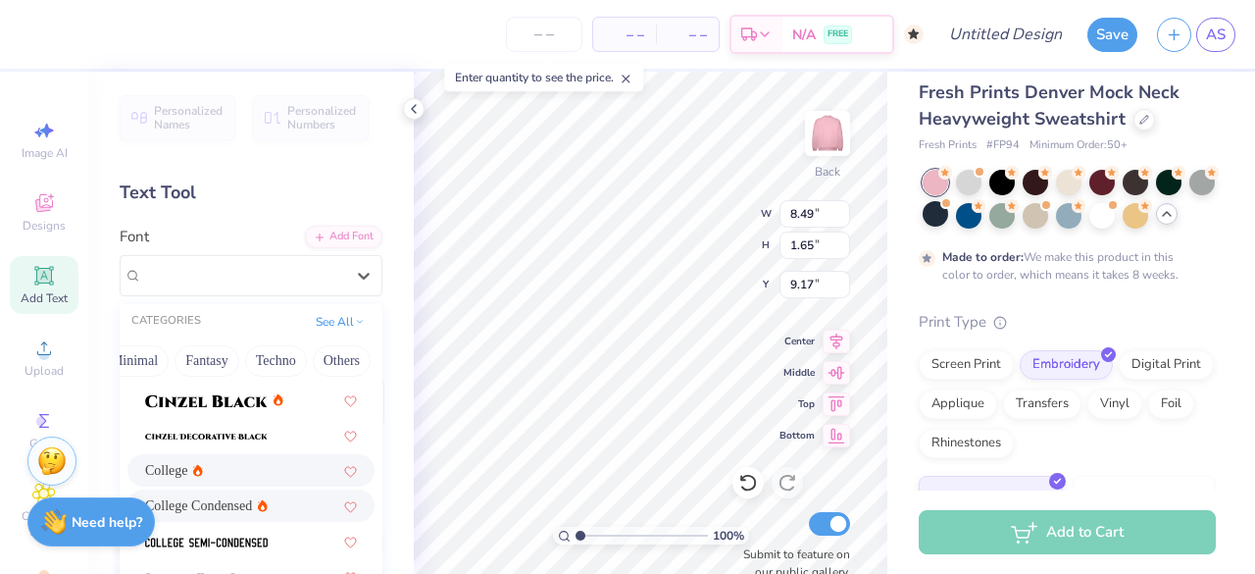
scroll to position [137, 0]
click at [221, 393] on img at bounding box center [206, 400] width 123 height 14
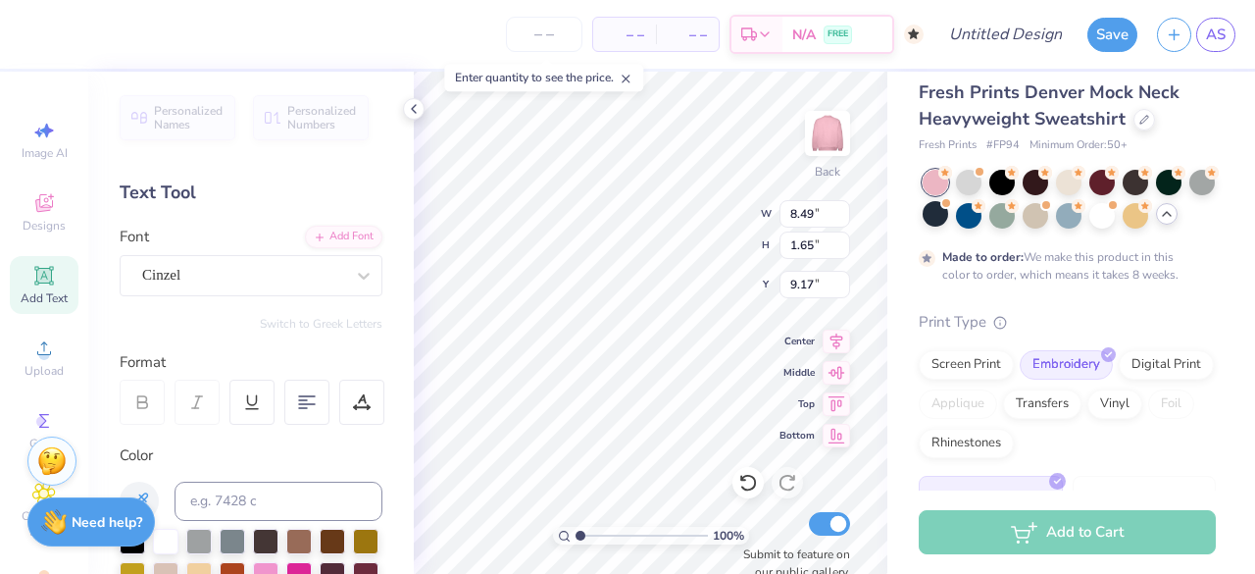
type input "14.34"
type input "1.79"
type input "9.10"
click at [204, 268] on div "Cinzel" at bounding box center [243, 275] width 206 height 30
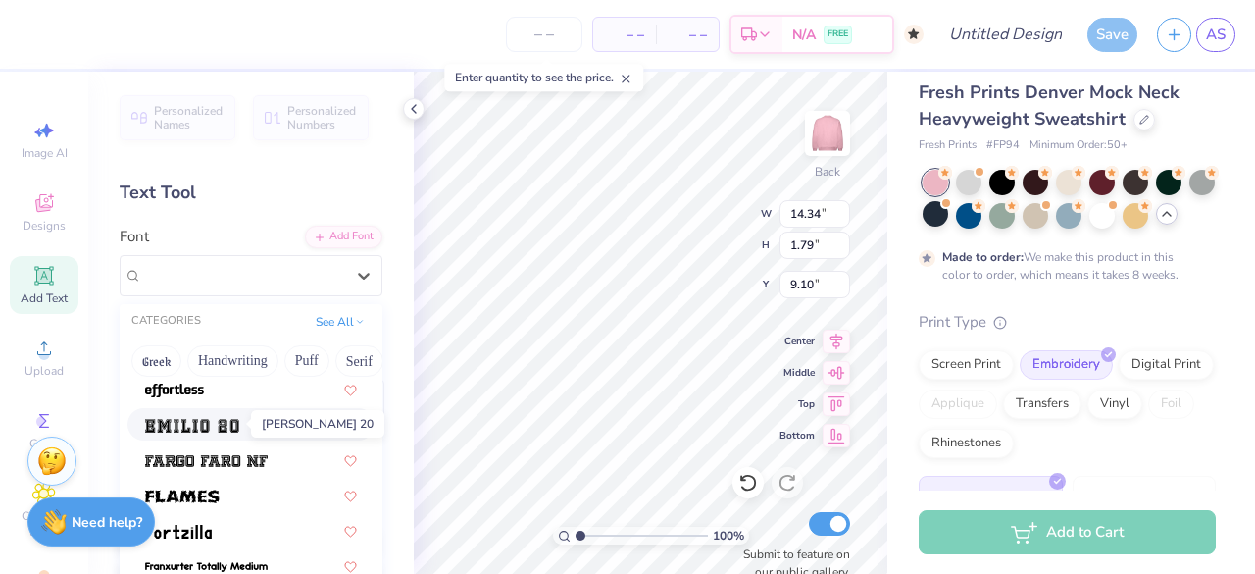
scroll to position [537, 0]
click at [231, 448] on span at bounding box center [206, 458] width 123 height 21
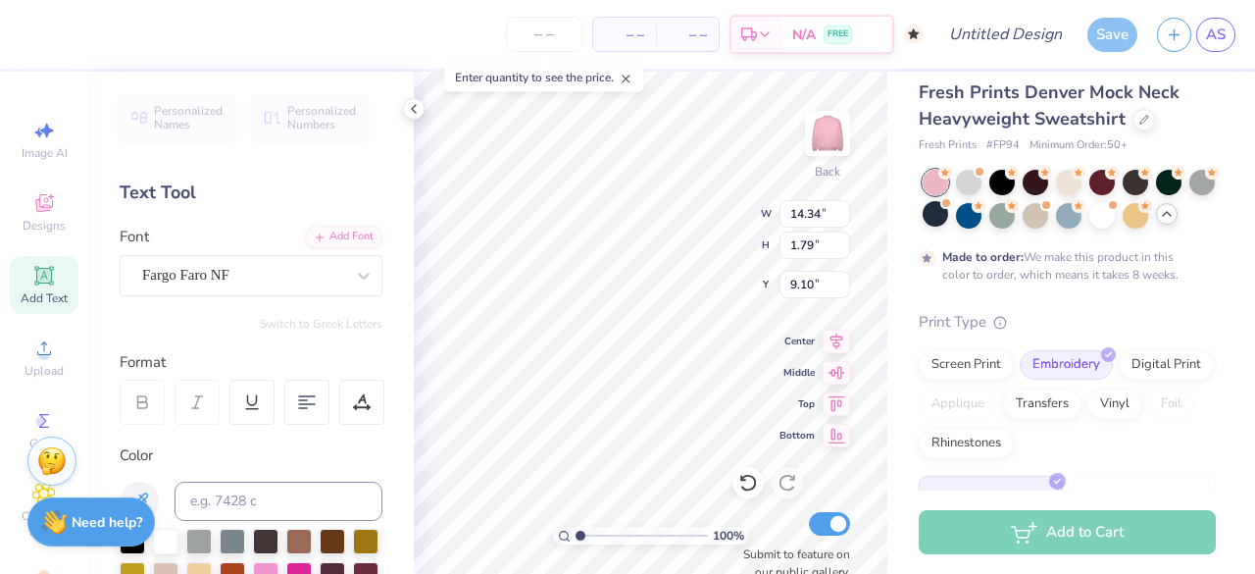
type input "14.20"
type input "1.84"
type input "9.08"
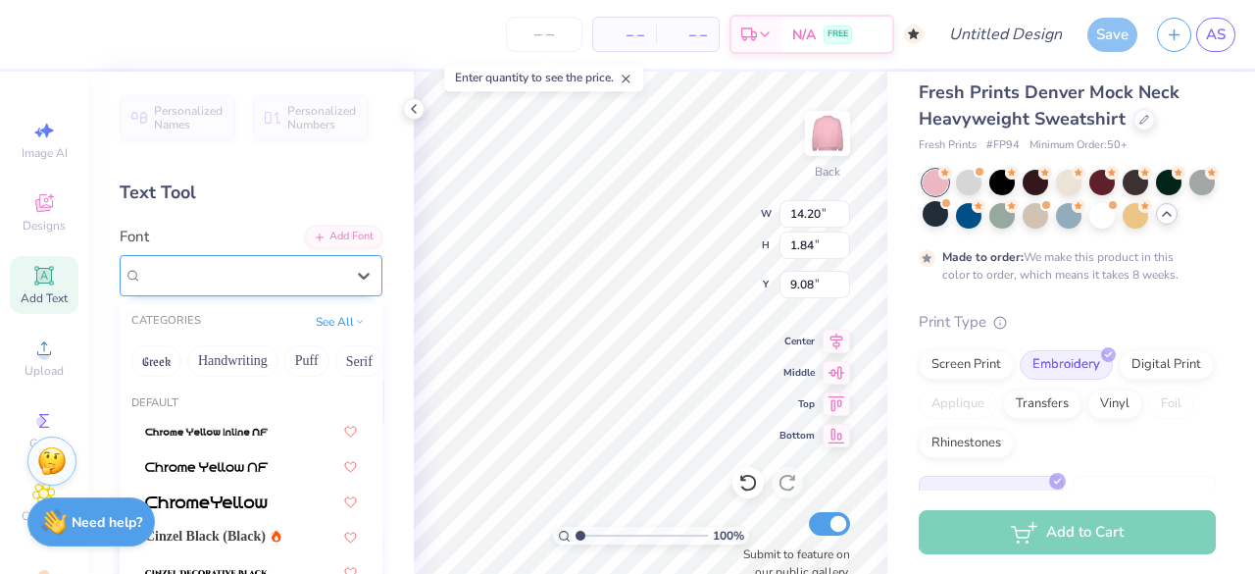
click at [221, 258] on div "Fargo Faro NF" at bounding box center [251, 275] width 263 height 41
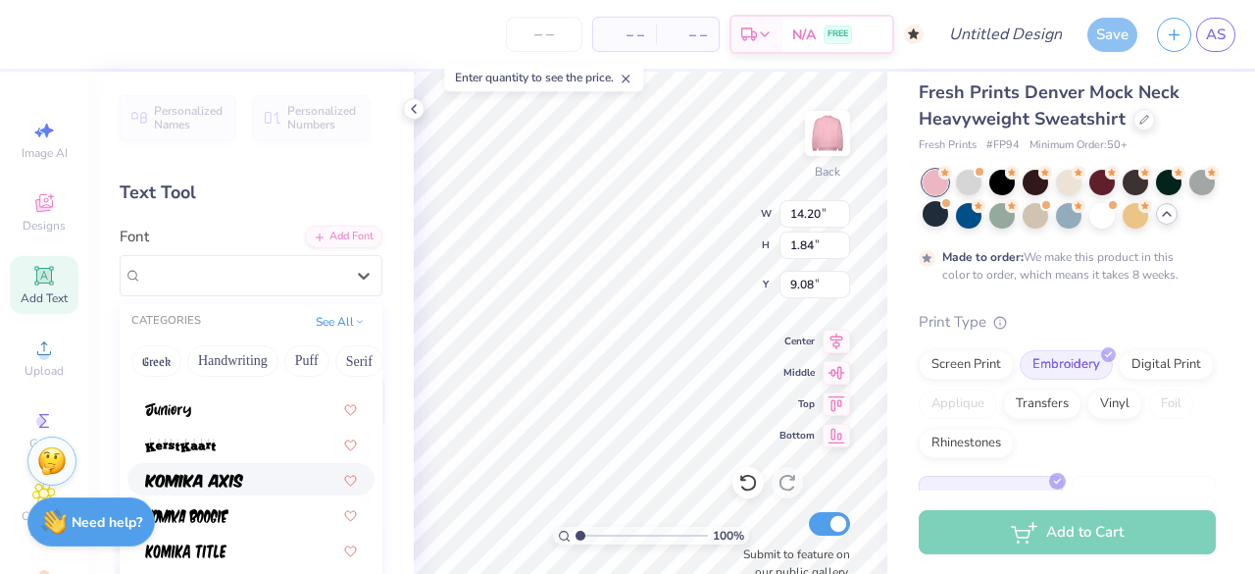
scroll to position [1225, 0]
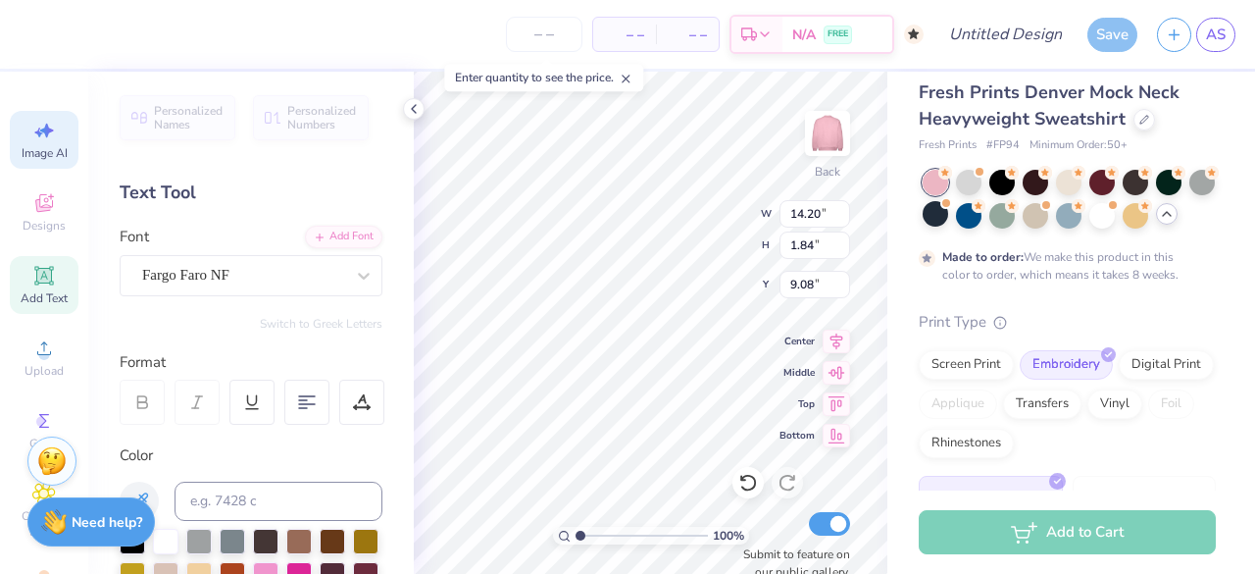
click at [40, 126] on icon at bounding box center [47, 131] width 14 height 15
select select "4"
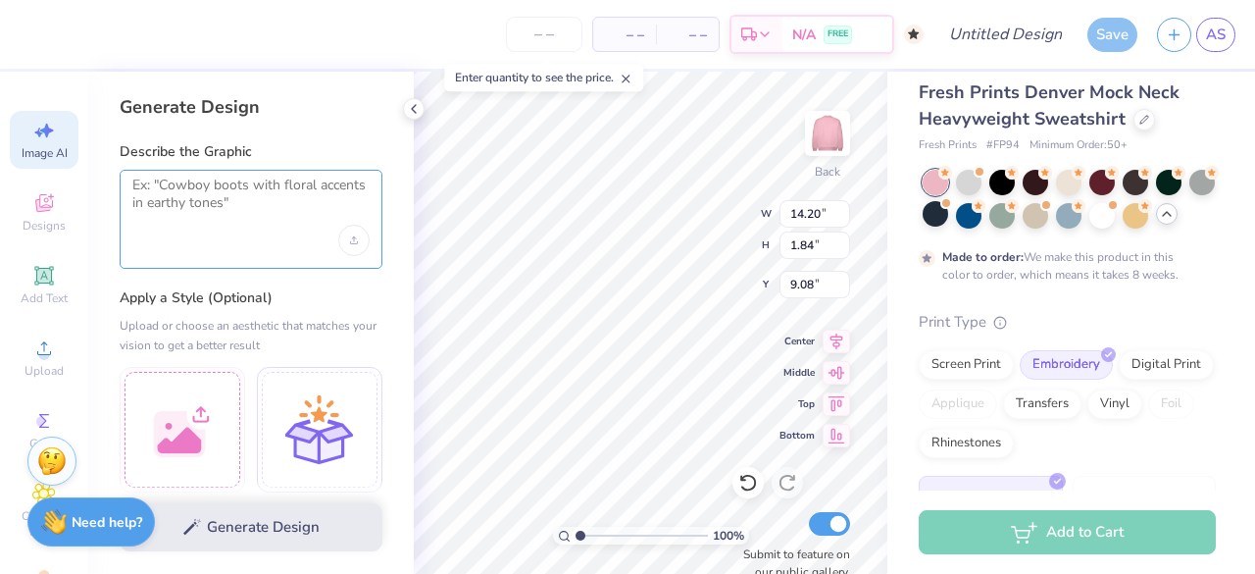
click at [240, 198] on textarea at bounding box center [250, 201] width 237 height 49
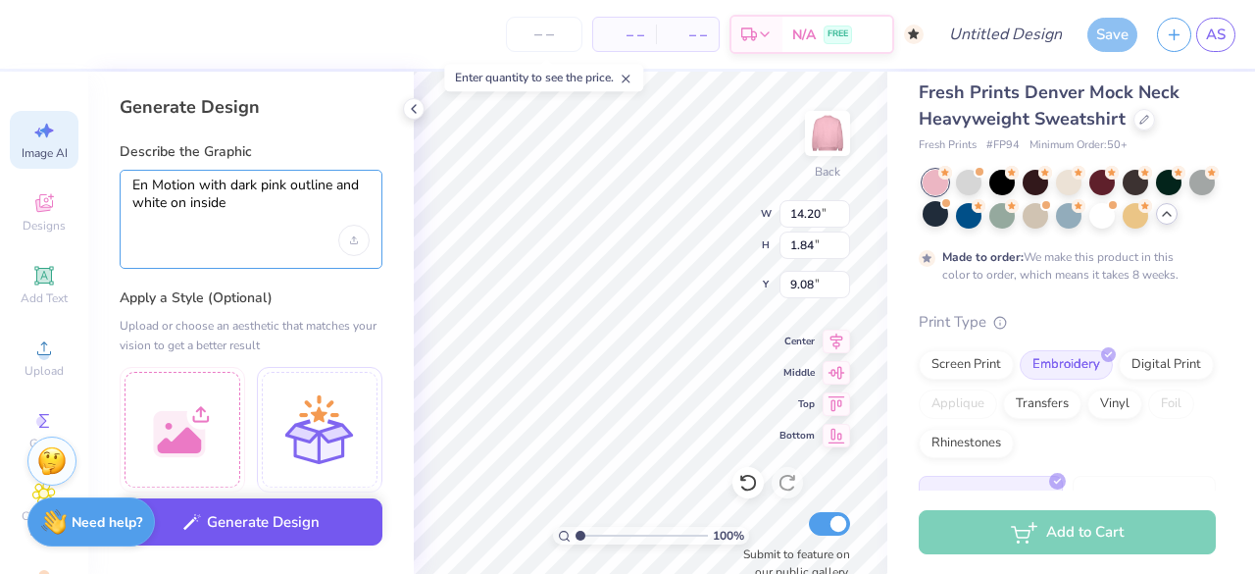
type textarea "En Motion with dark pink outline and white on inside"
click at [259, 531] on button "Generate Design" at bounding box center [251, 522] width 263 height 48
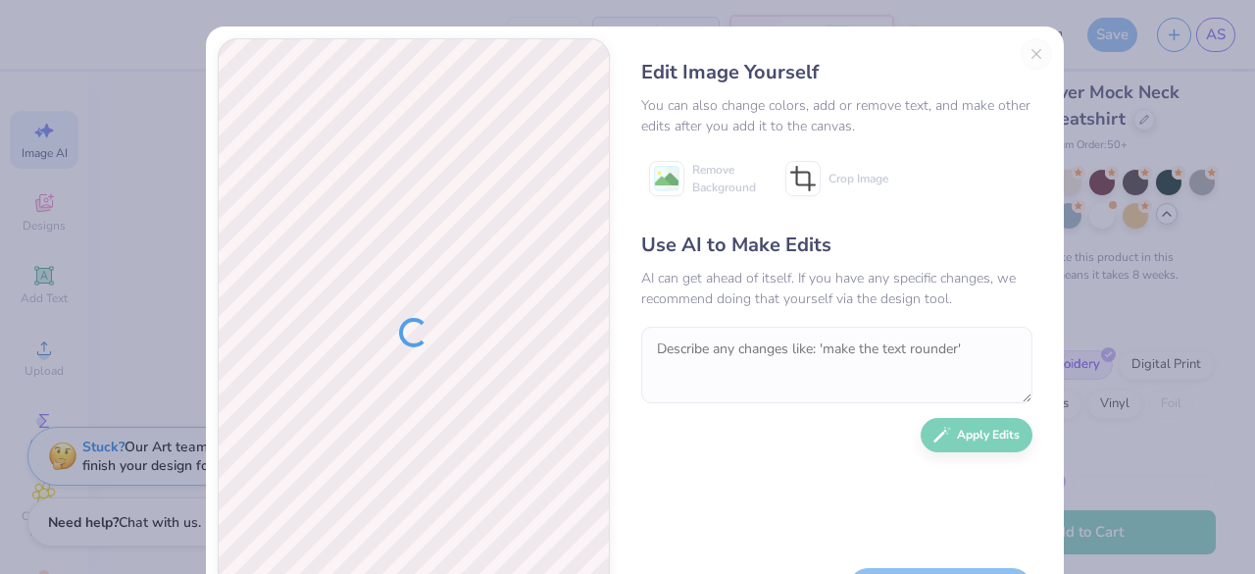
click at [1021, 54] on div "Edit Image Yourself You can also change colors, add or remove text, and make ot…" at bounding box center [837, 332] width 431 height 588
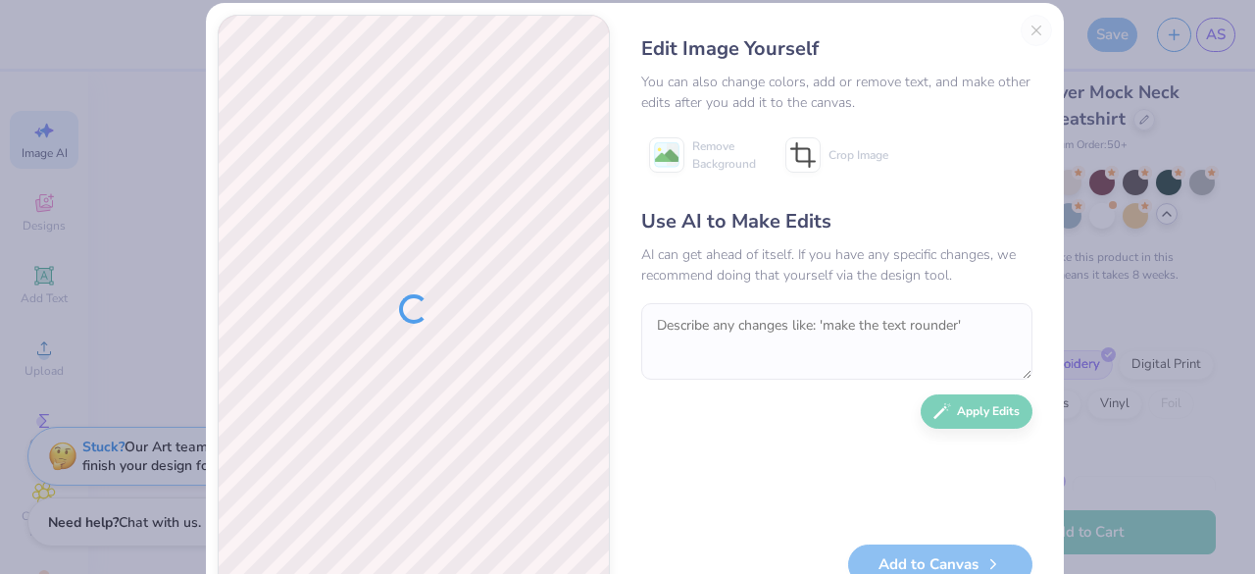
scroll to position [0, 0]
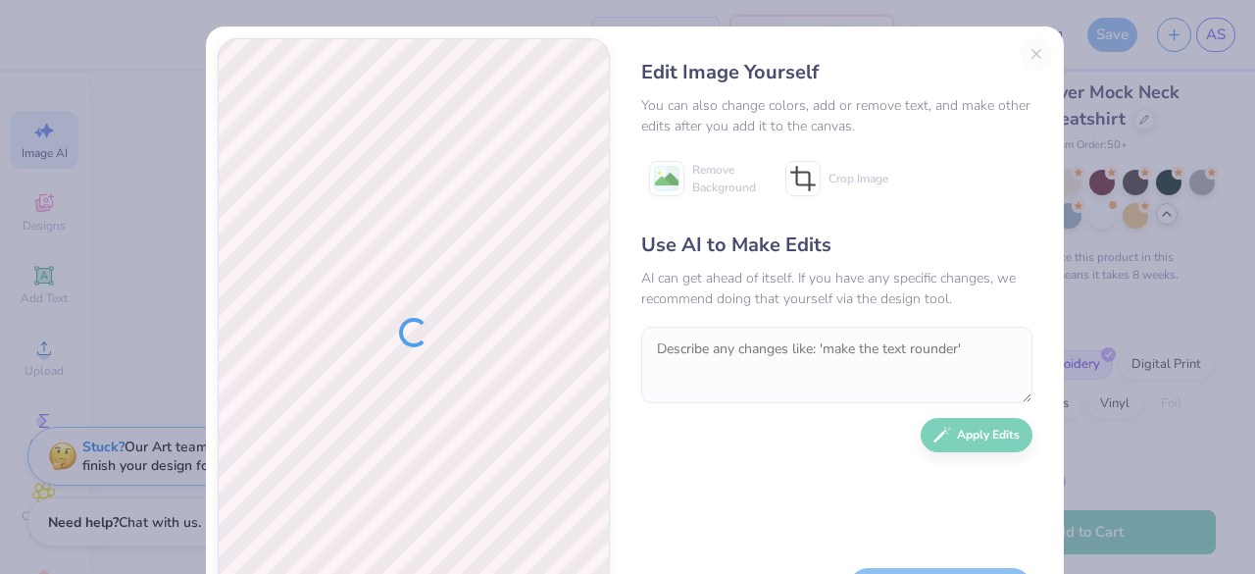
click at [1033, 57] on div "Edit Image Yourself You can also change colors, add or remove text, and make ot…" at bounding box center [837, 332] width 431 height 588
click at [1026, 54] on div "Edit Image Yourself You can also change colors, add or remove text, and make ot…" at bounding box center [837, 332] width 431 height 588
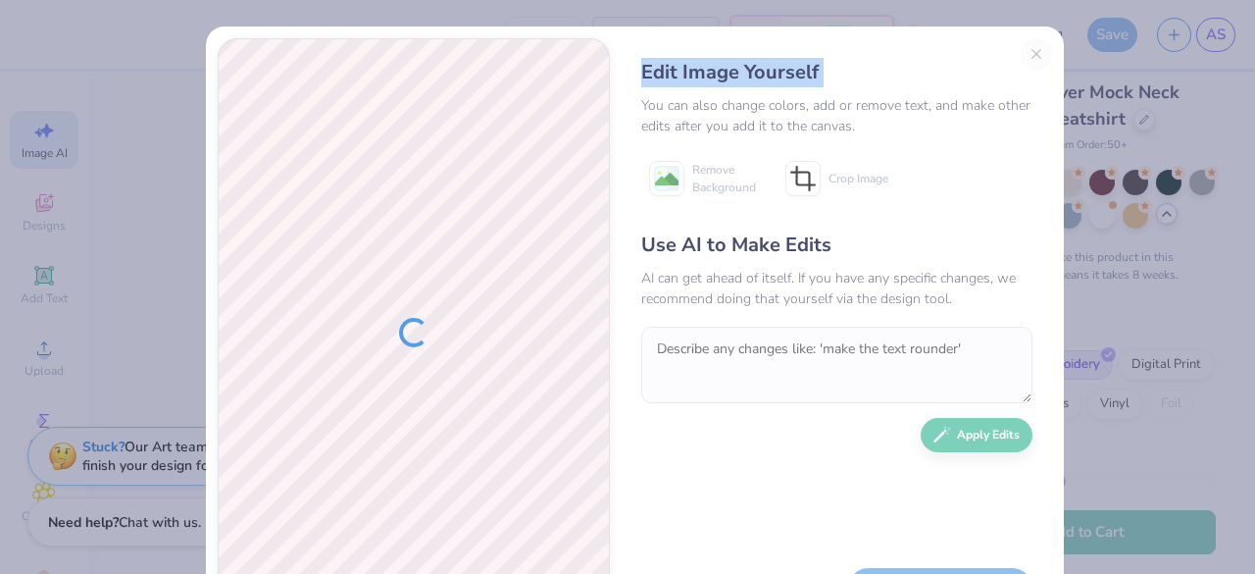
click at [1026, 54] on div "Edit Image Yourself You can also change colors, add or remove text, and make ot…" at bounding box center [837, 332] width 431 height 588
click at [1149, 191] on div "Edit Image Yourself You can also change colors, add or remove text, and make ot…" at bounding box center [627, 287] width 1255 height 574
